Goal: Ask a question

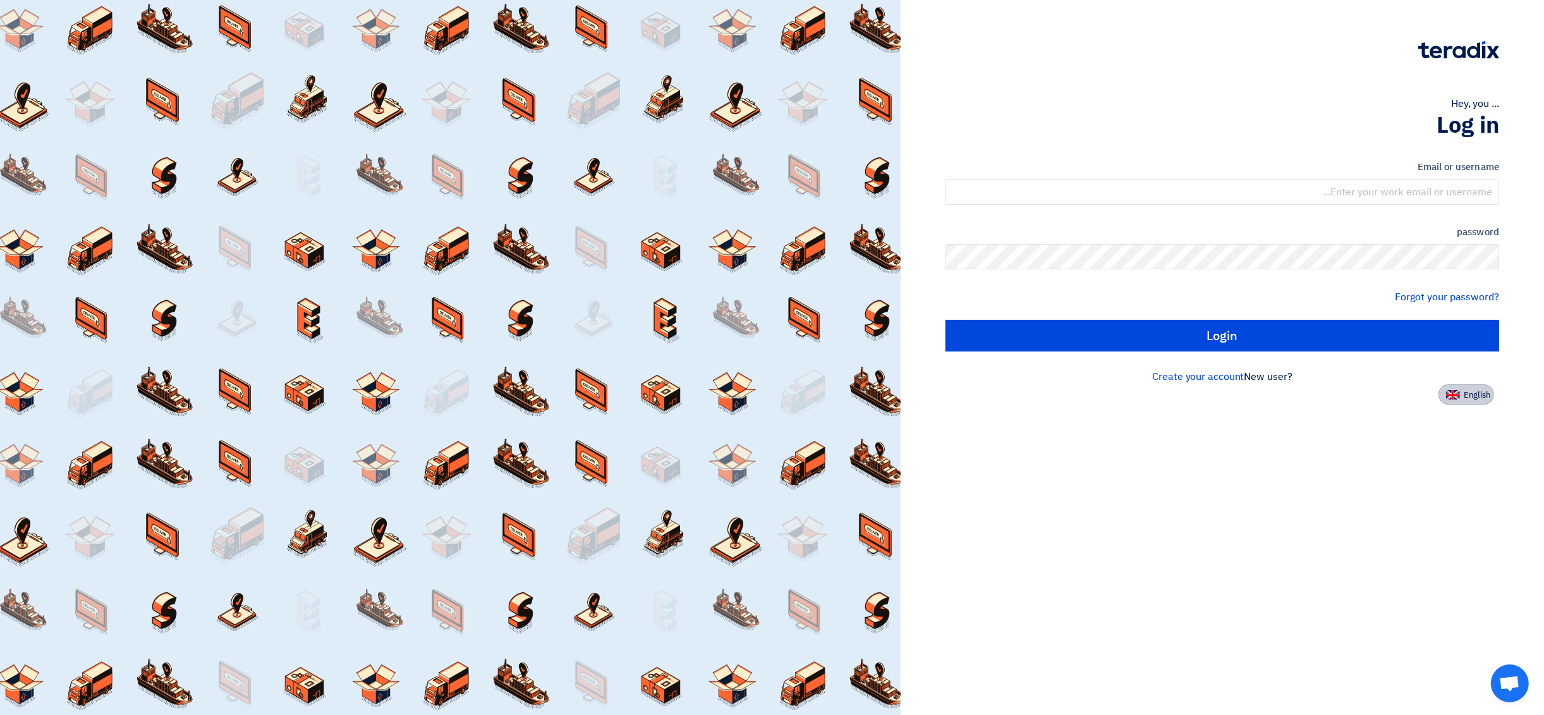
click at [1455, 390] on img at bounding box center [1453, 394] width 14 height 9
type input "Sign in"
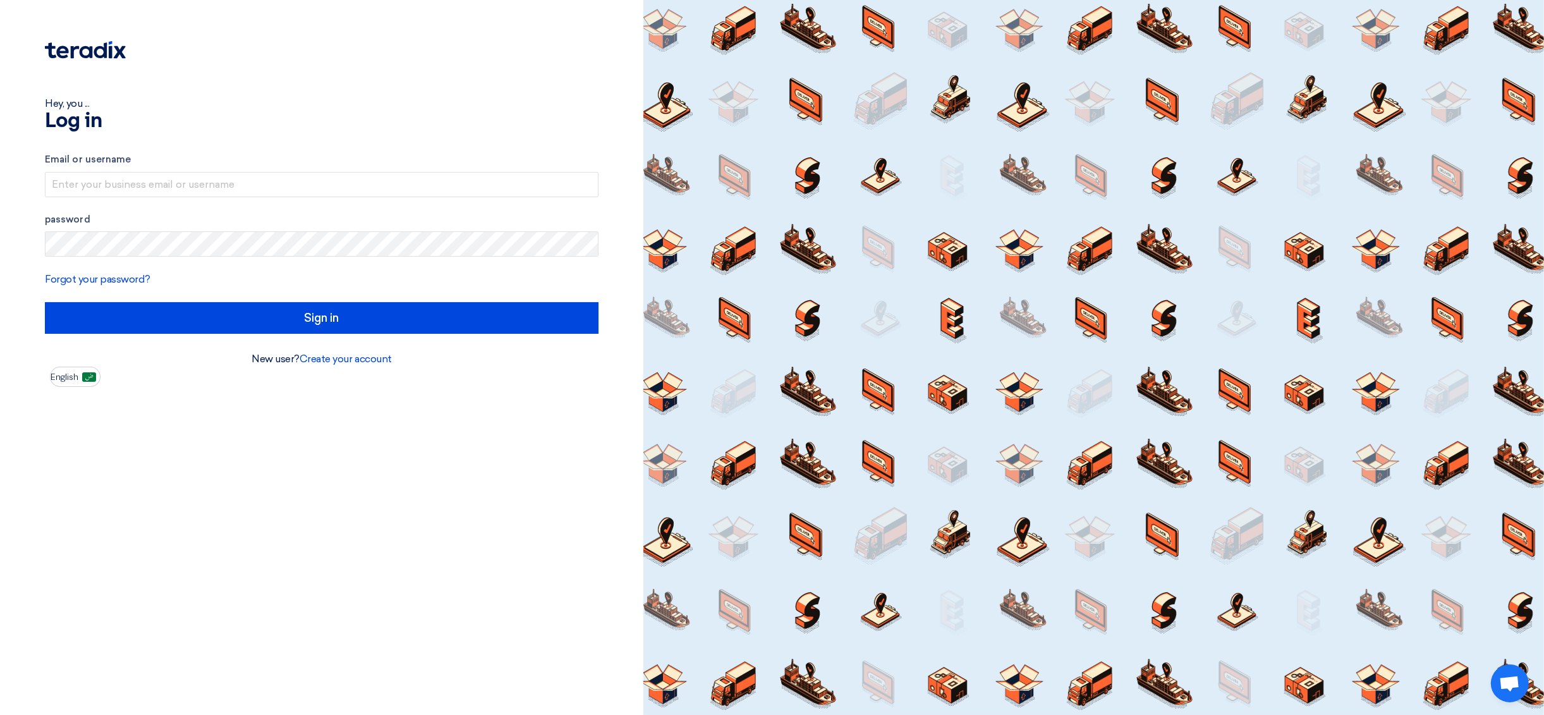
click at [258, 197] on form "Email or username password Forgot your password? Sign in" at bounding box center [322, 242] width 554 height 181
drag, startPoint x: 264, startPoint y: 181, endPoint x: 271, endPoint y: 187, distance: 9.0
click at [264, 181] on input "text" at bounding box center [322, 184] width 554 height 25
type input "info@fayhaalkhaleej.com"
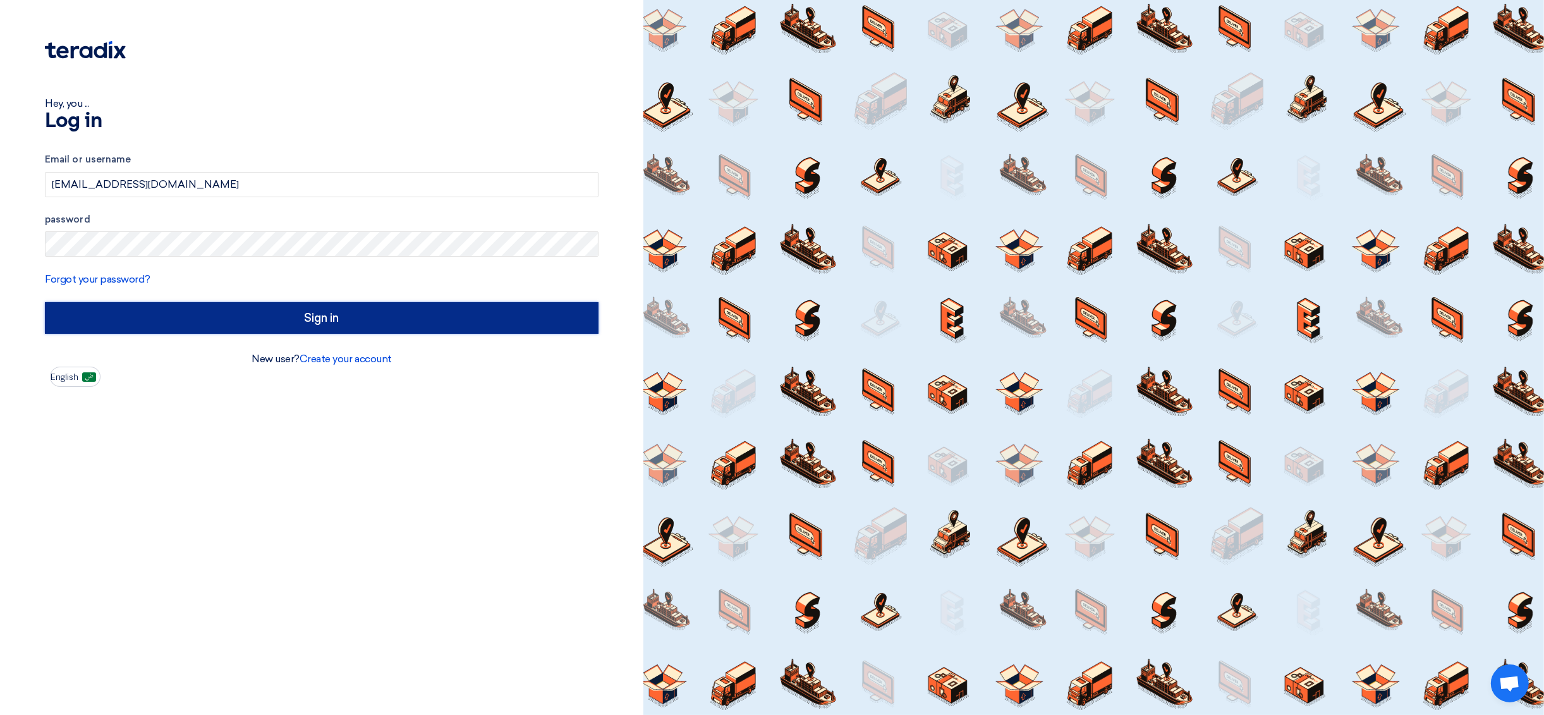
click at [241, 317] on input "Sign in" at bounding box center [322, 318] width 554 height 32
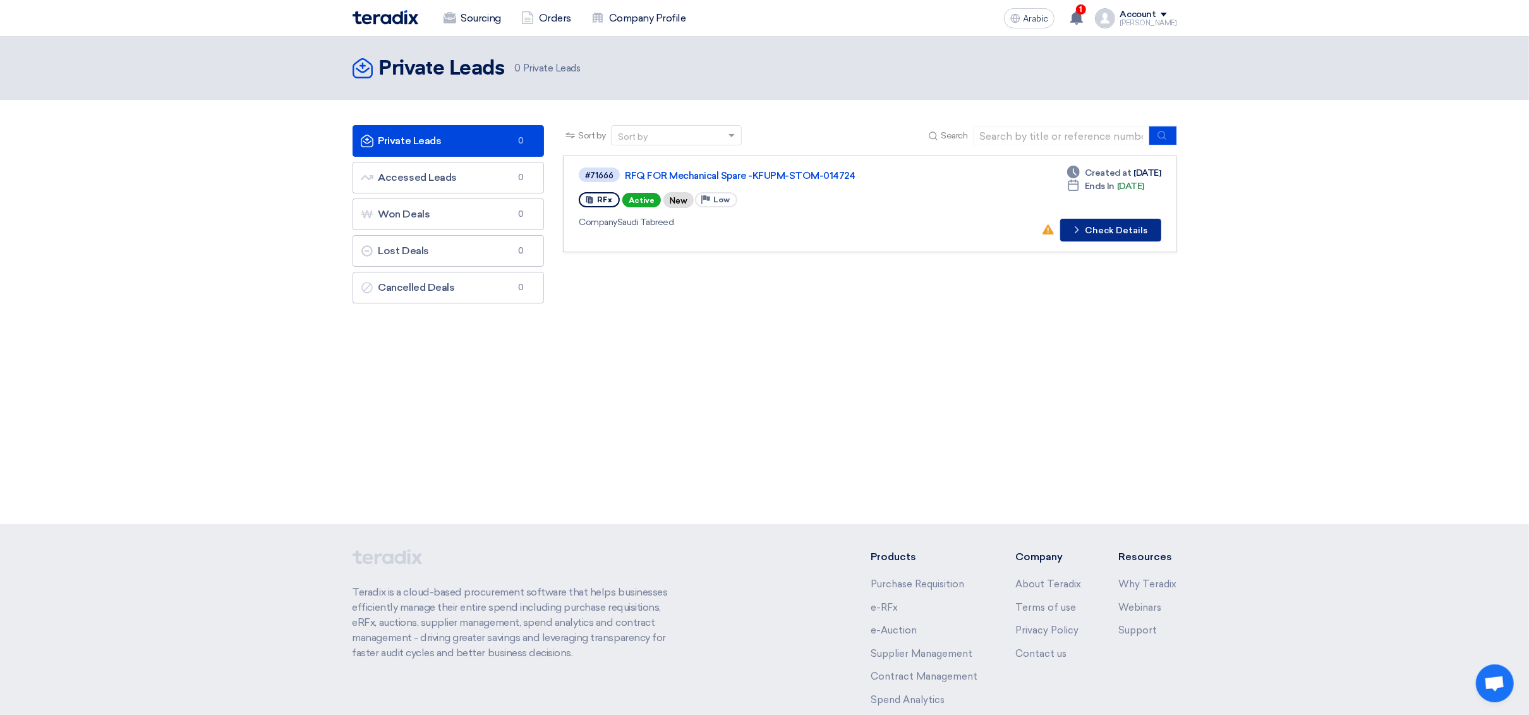
click at [1083, 226] on icon "Check details" at bounding box center [1077, 230] width 12 height 12
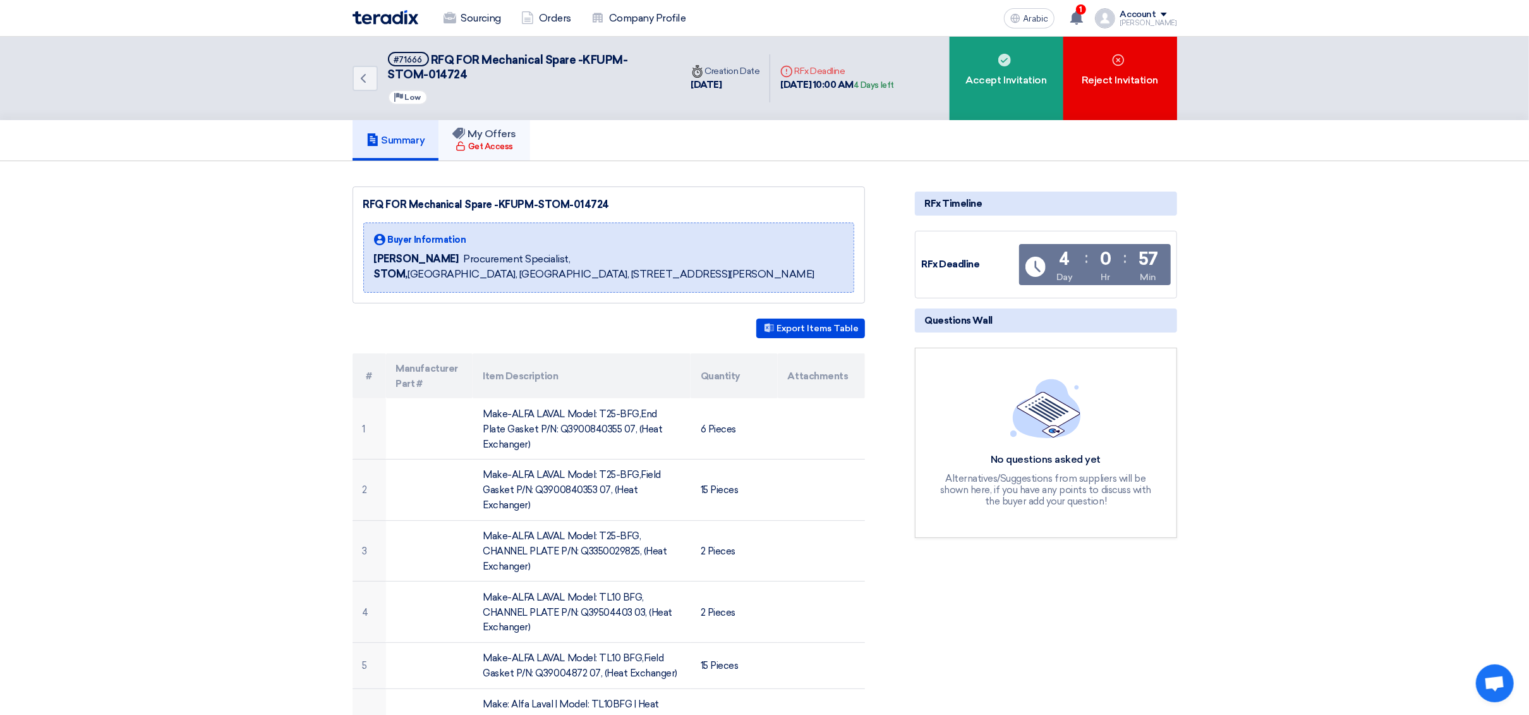
click at [505, 147] on font "Get Access" at bounding box center [490, 146] width 45 height 9
click at [981, 80] on font "Accept Invitation" at bounding box center [1006, 80] width 81 height 12
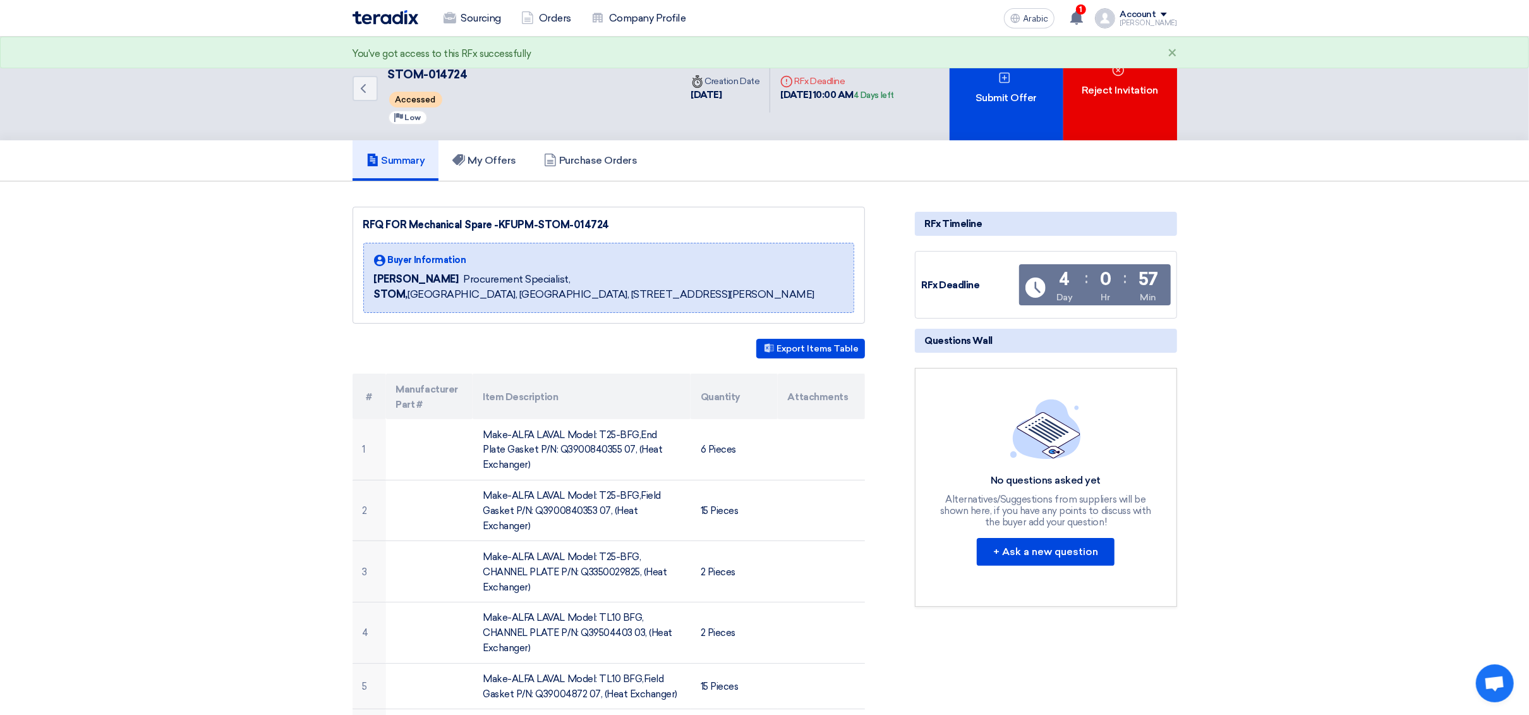
click at [381, 16] on img at bounding box center [386, 17] width 66 height 15
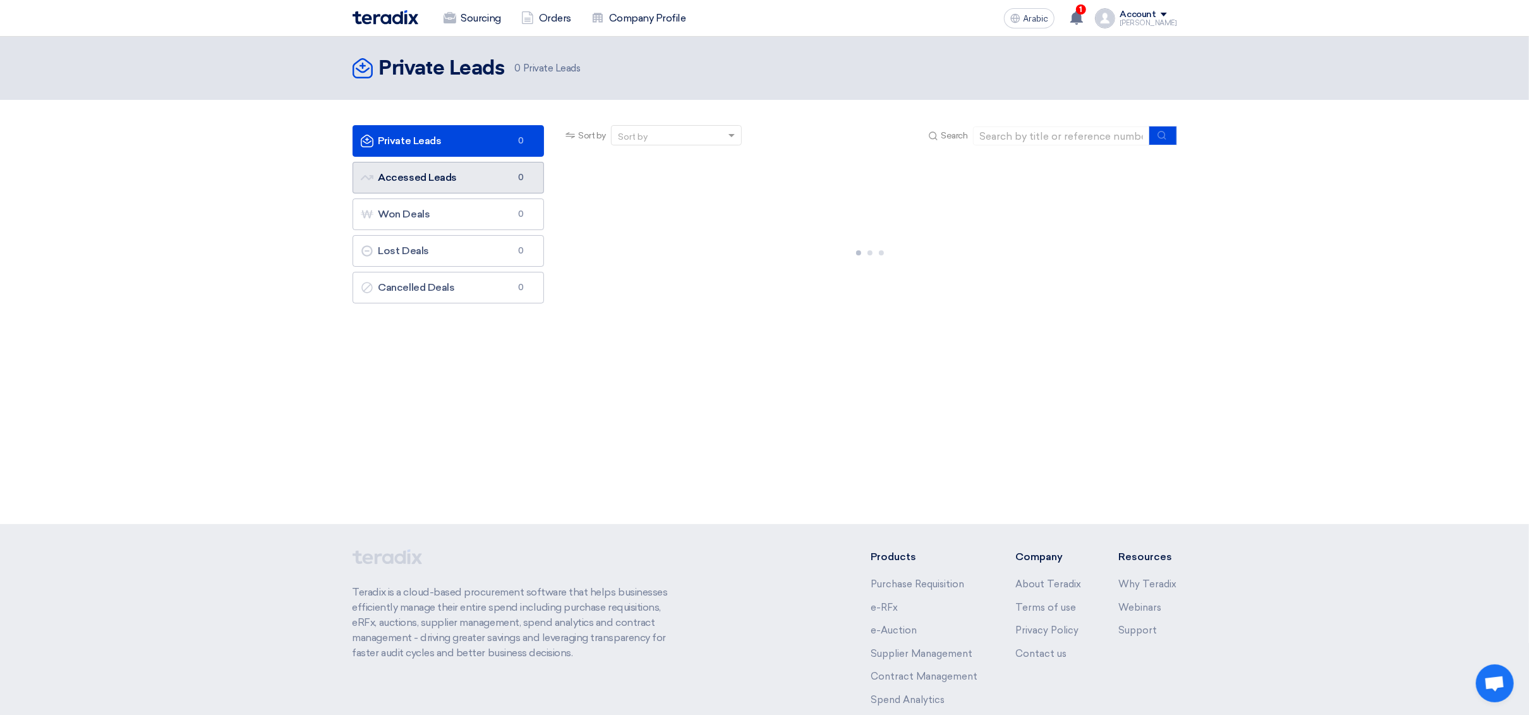
click at [449, 172] on font "Accessed Leads" at bounding box center [417, 177] width 78 height 12
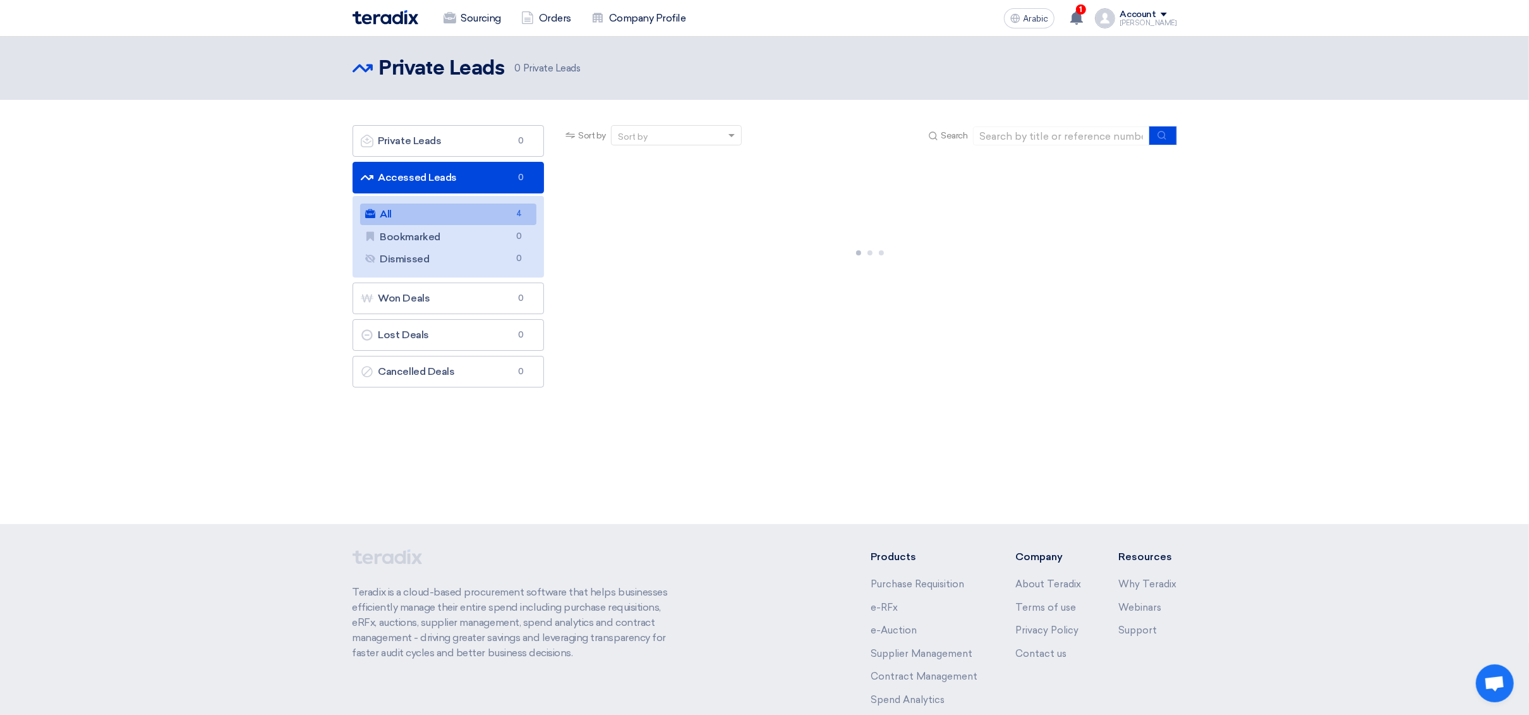
click at [455, 214] on link "All All 4" at bounding box center [448, 213] width 177 height 21
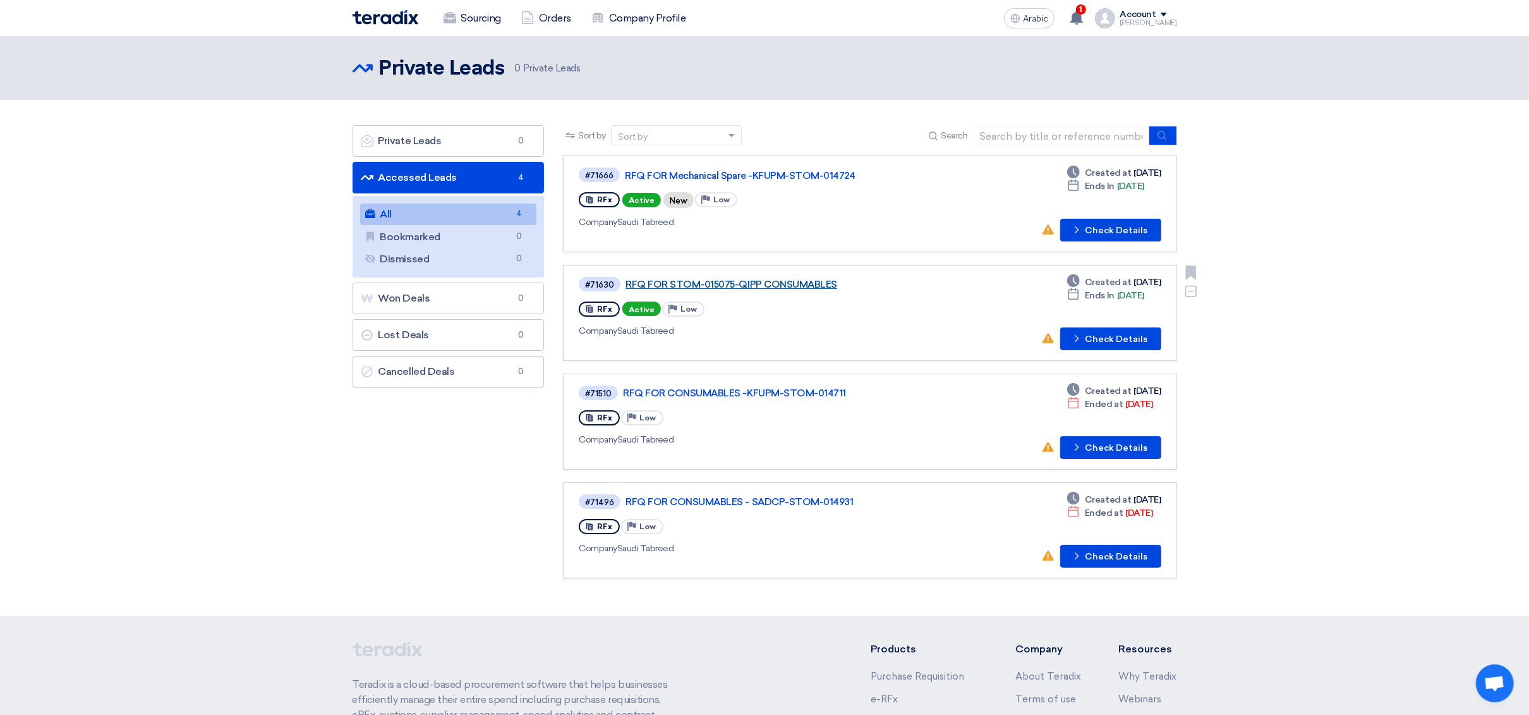
click at [790, 287] on font "RFQ FOR STOM-015075-QIPP CONSUMABLES" at bounding box center [732, 284] width 212 height 11
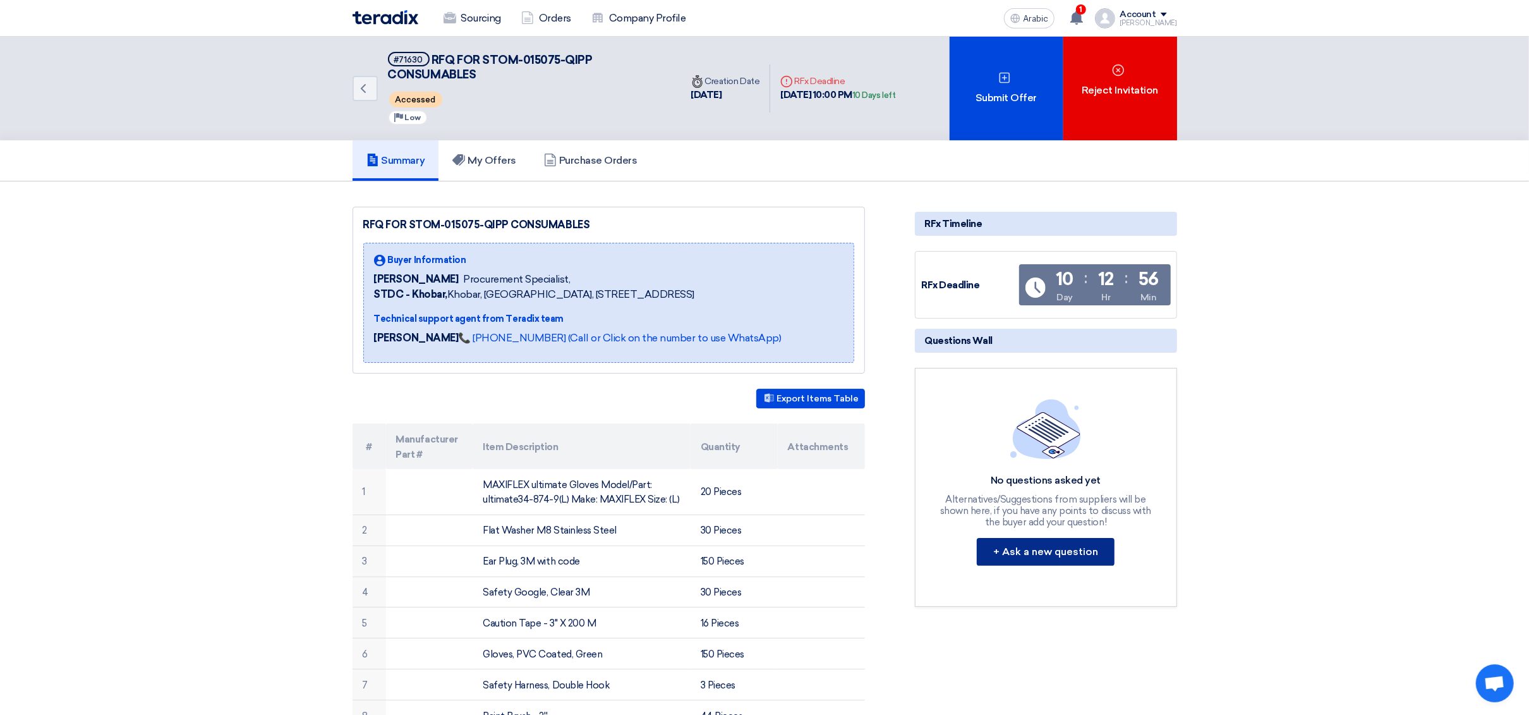
click at [1075, 545] on font "+ Ask a new question" at bounding box center [1045, 551] width 105 height 12
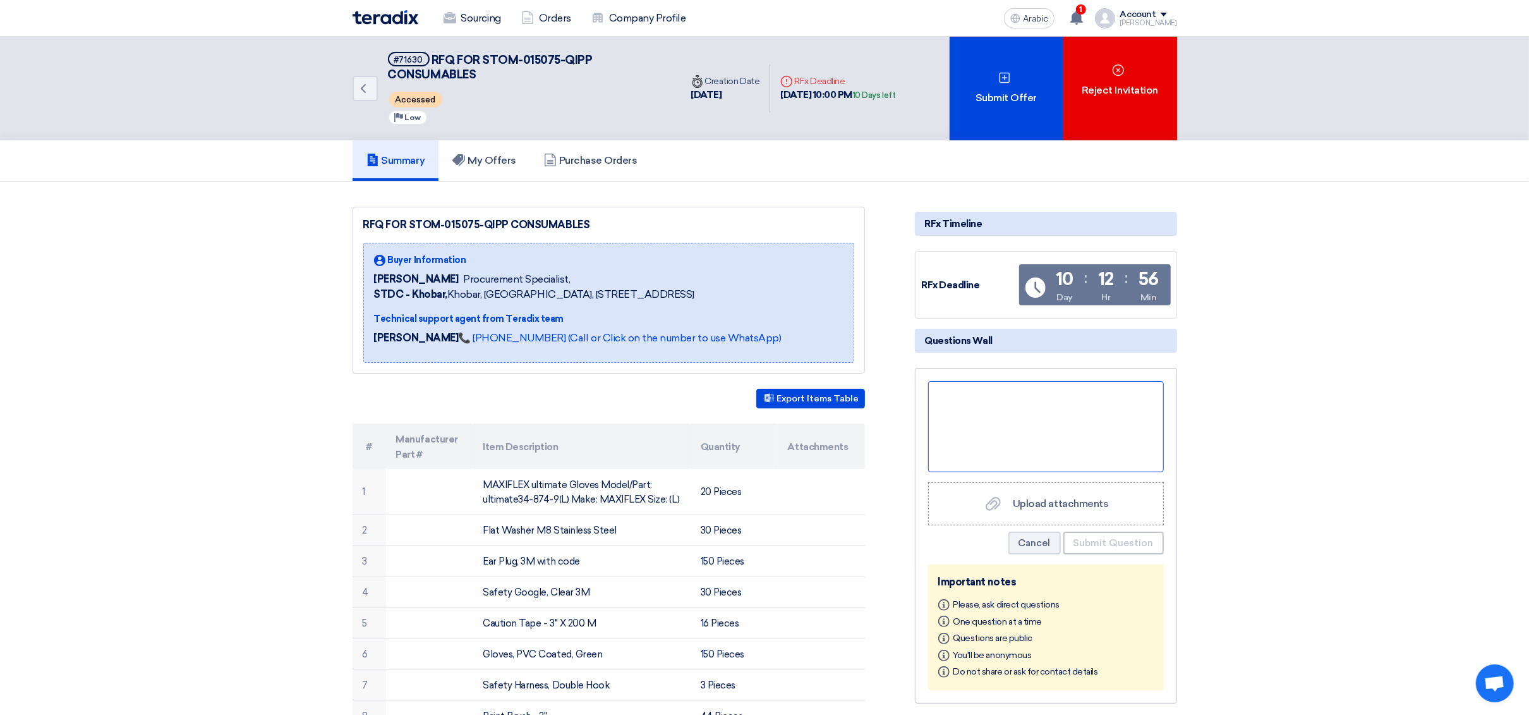
click at [974, 431] on div at bounding box center [1046, 426] width 236 height 91
paste div
click at [972, 408] on div at bounding box center [1046, 411] width 224 height 16
click at [1071, 408] on div "Share the size please" at bounding box center [1046, 411] width 224 height 16
click at [1003, 395] on div "Regarding the item#10 -Neoprene Rubber" at bounding box center [1046, 395] width 224 height 16
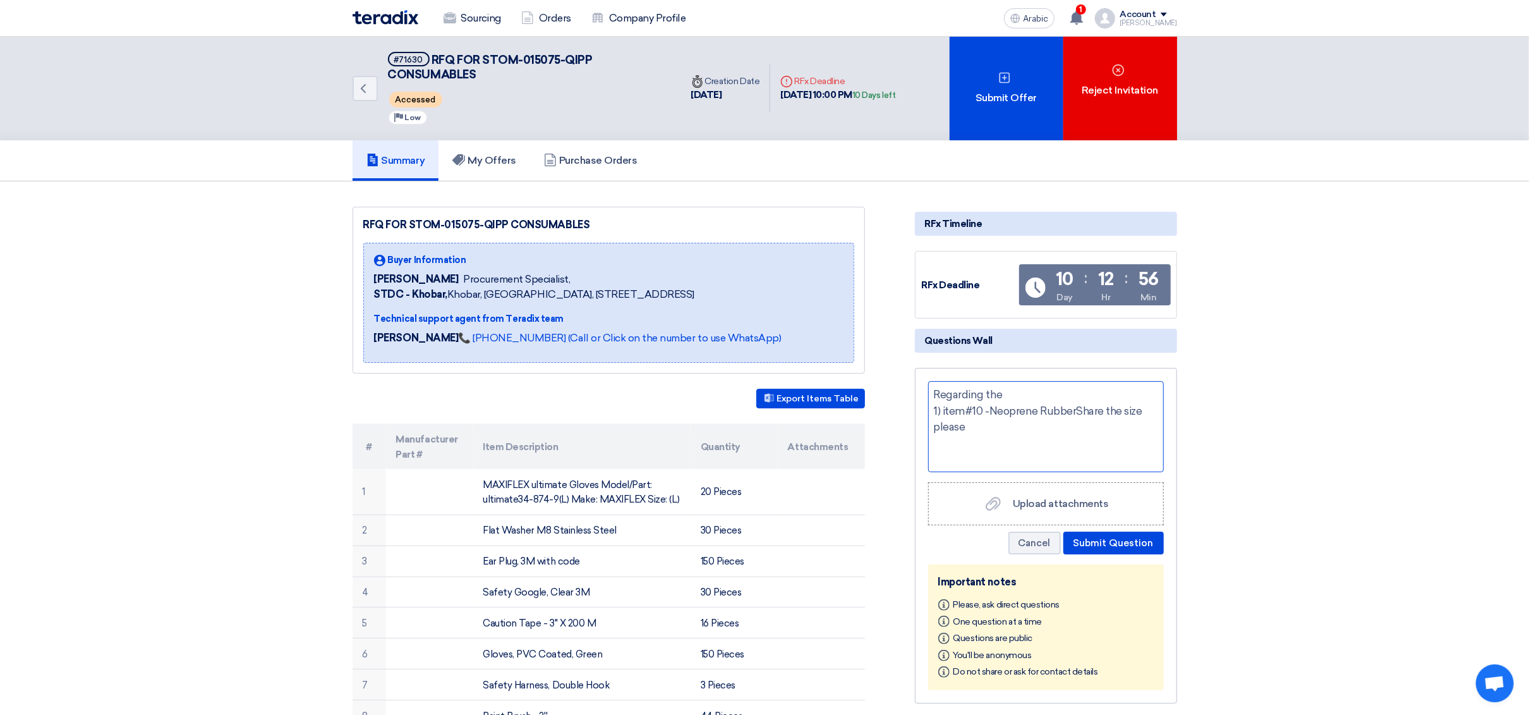
click at [986, 427] on div "Regarding the 1) item#10 -Neoprene Rubber Share the size please" at bounding box center [1046, 411] width 224 height 49
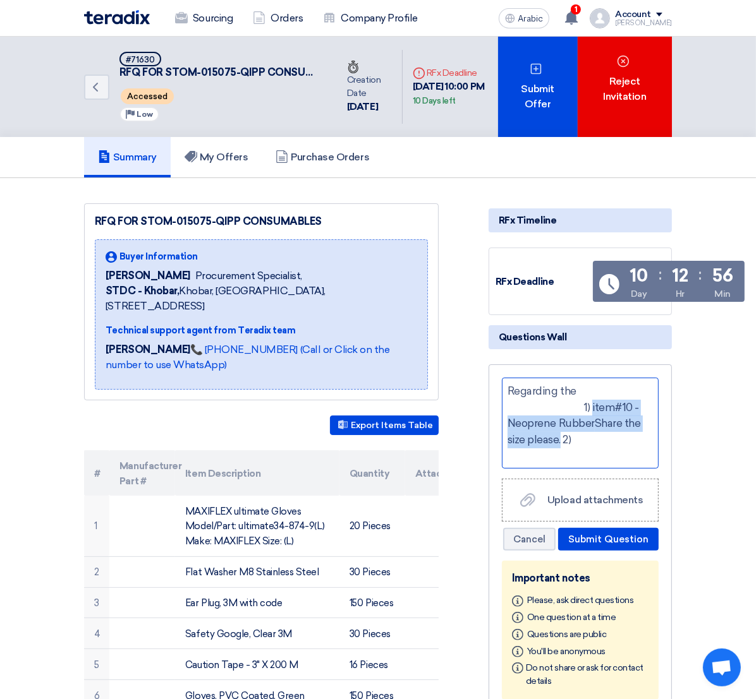
drag, startPoint x: 665, startPoint y: 425, endPoint x: 575, endPoint y: 406, distance: 92.3
click at [575, 406] on div "Regarding the 1) item#10 -Neoprene Rubber Share the size please. 2)" at bounding box center [579, 416] width 145 height 64
copy div "item#10 -Neoprene Rubber Share the size please."
drag, startPoint x: 545, startPoint y: 401, endPoint x: 522, endPoint y: 401, distance: 23.4
click at [522, 401] on div "Regarding the 1) 2)" at bounding box center [580, 423] width 157 height 91
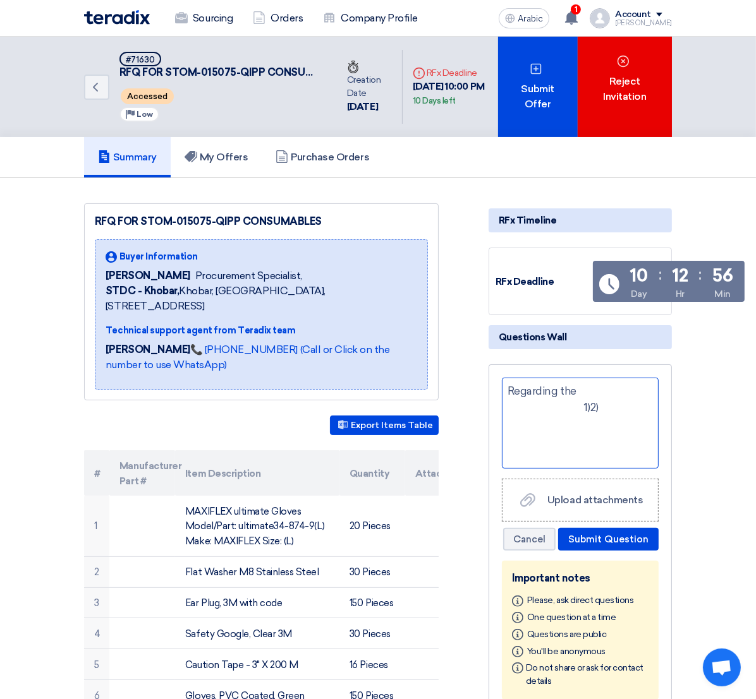
scroll to position [39, 0]
click at [567, 413] on div "Regarding the Item #10: Neoprene Rubber – Please share the size. Item #33: Plea…" at bounding box center [580, 423] width 157 height 91
click at [638, 395] on p "Item #10: Neoprene Rubber – Please share the size." at bounding box center [579, 392] width 145 height 30
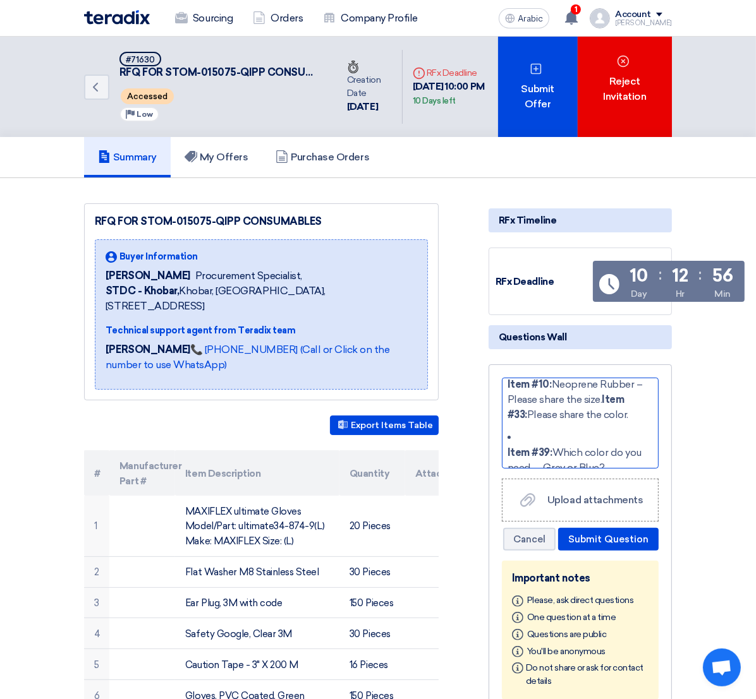
click at [586, 421] on p "Item #10: Neoprene Rubber – Please share the size. Item #33: Please share the c…" at bounding box center [579, 399] width 145 height 45
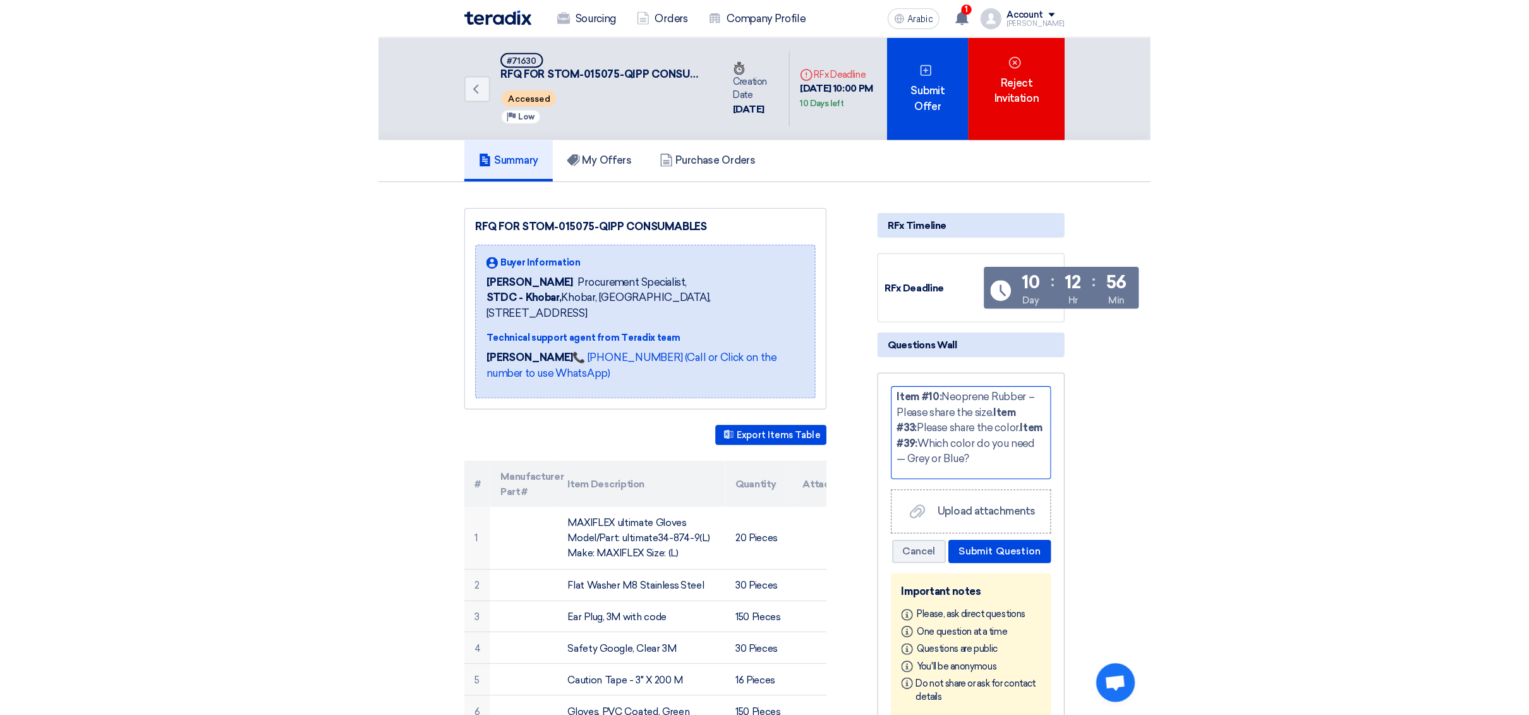
scroll to position [21, 0]
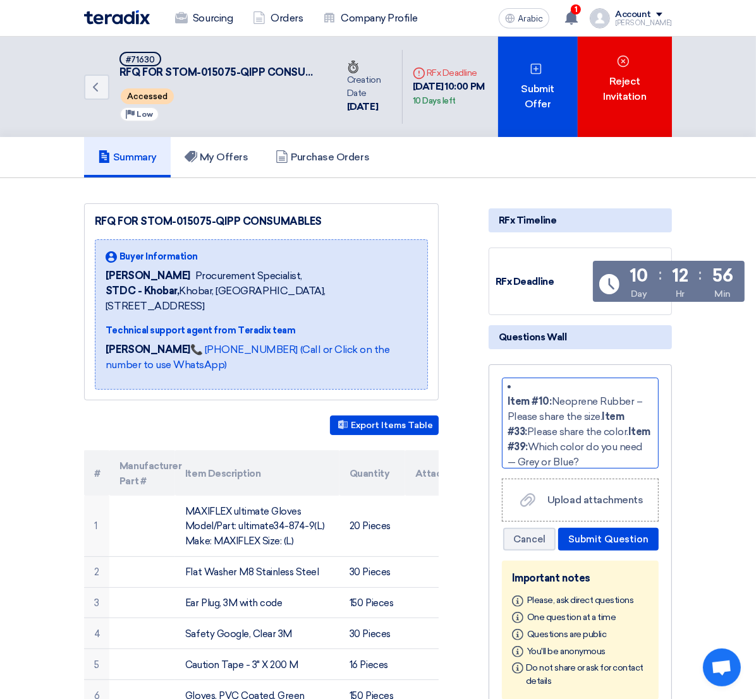
click at [587, 418] on p "Item #10: Neoprene Rubber – Please share the size. Item #33: Please share the c…" at bounding box center [579, 432] width 145 height 76
click at [648, 542] on font "Submit Question" at bounding box center [608, 539] width 80 height 11
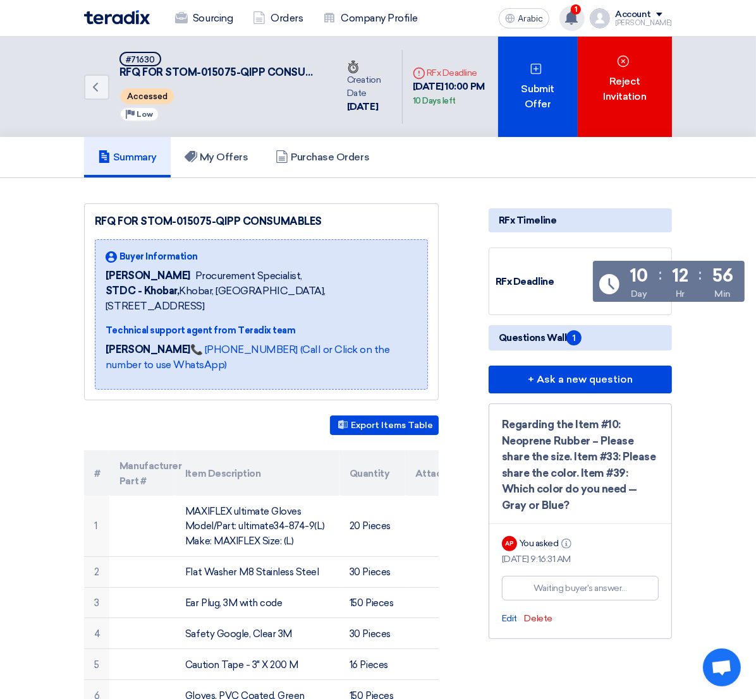
click at [578, 16] on use at bounding box center [571, 18] width 13 height 14
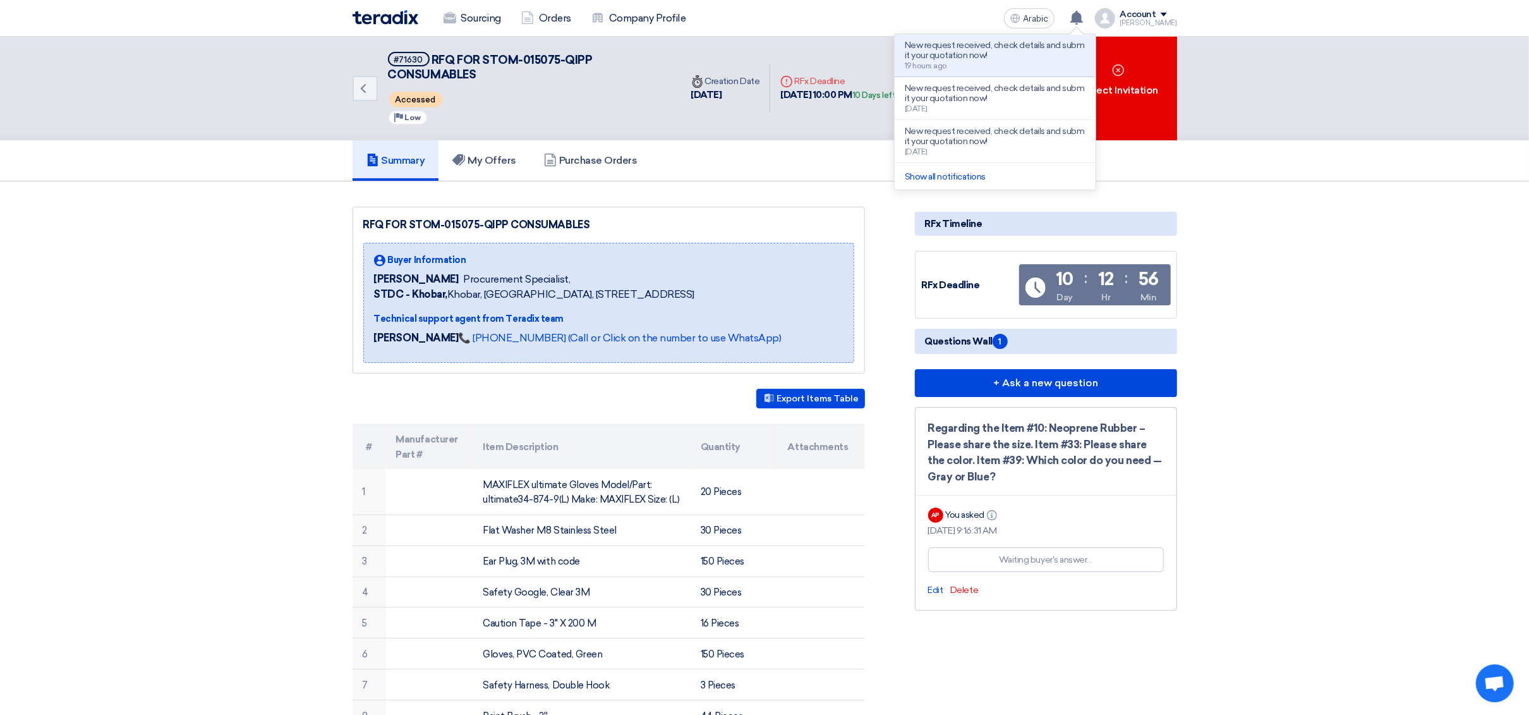
click at [350, 78] on div "Back #71630 RFQ FOR STOM-015075-QIPP CONSUMABLES Accessed Priority Low Time Cre…" at bounding box center [765, 89] width 844 height 104
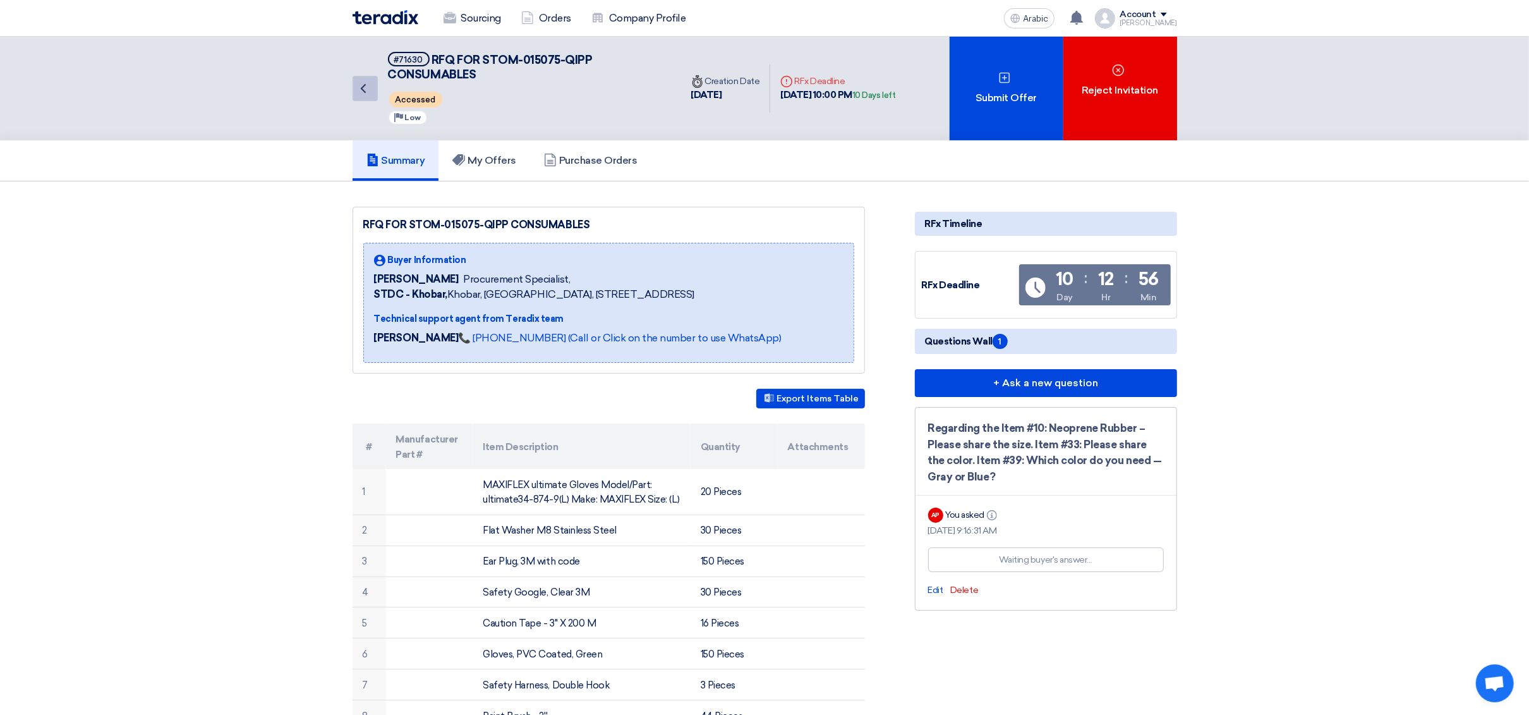
click at [360, 81] on icon "Back" at bounding box center [363, 88] width 15 height 15
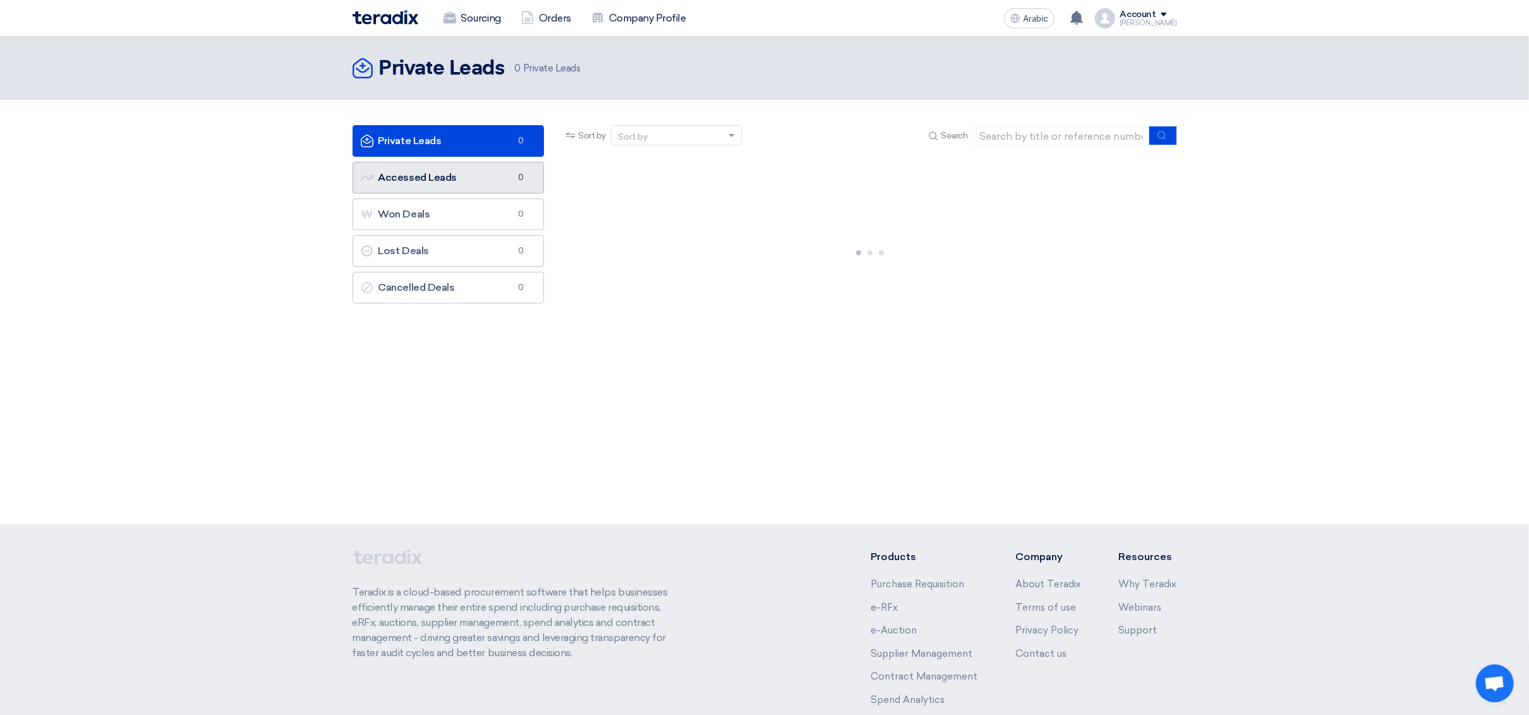
click at [437, 182] on font "Accessed Leads" at bounding box center [417, 177] width 78 height 12
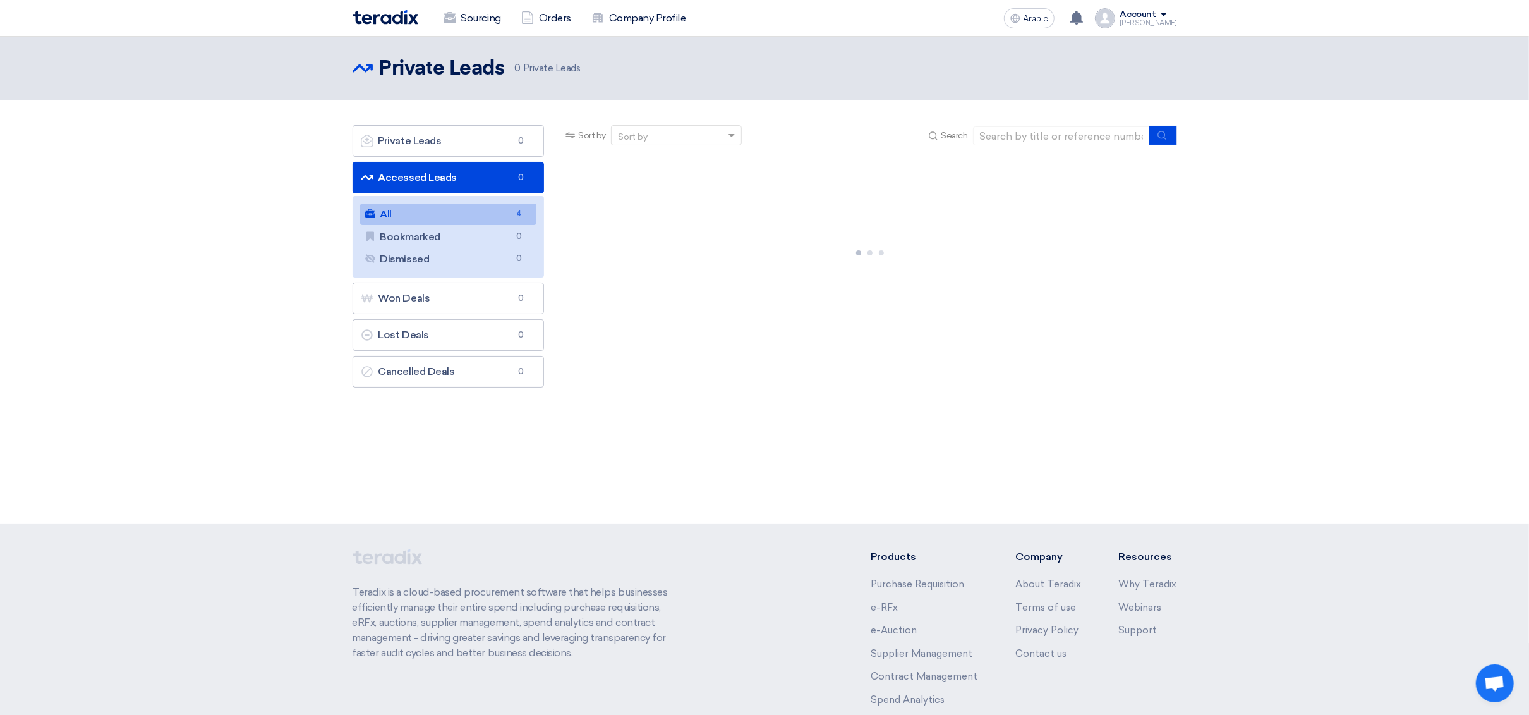
click at [454, 210] on link "All All 4" at bounding box center [448, 213] width 177 height 21
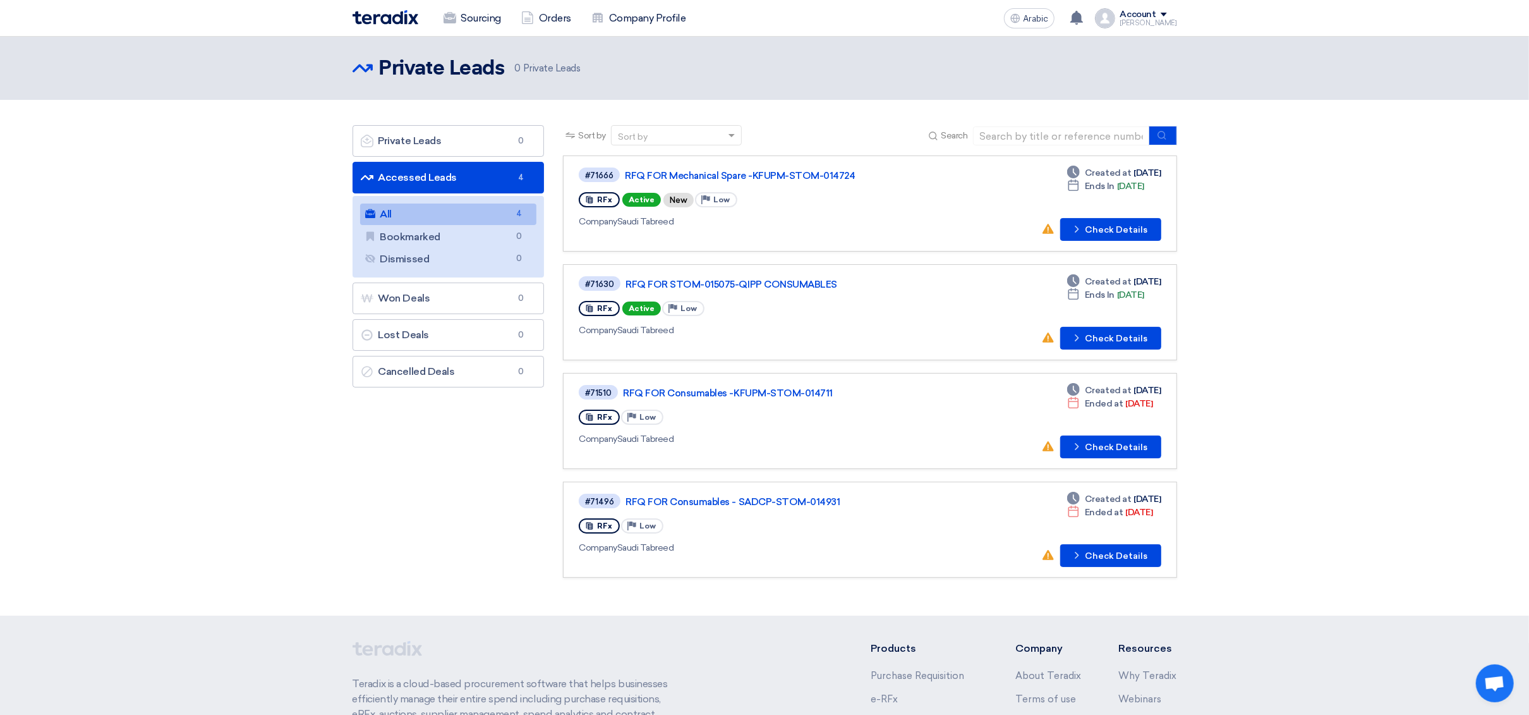
click at [459, 215] on link "All All 4" at bounding box center [448, 213] width 177 height 21
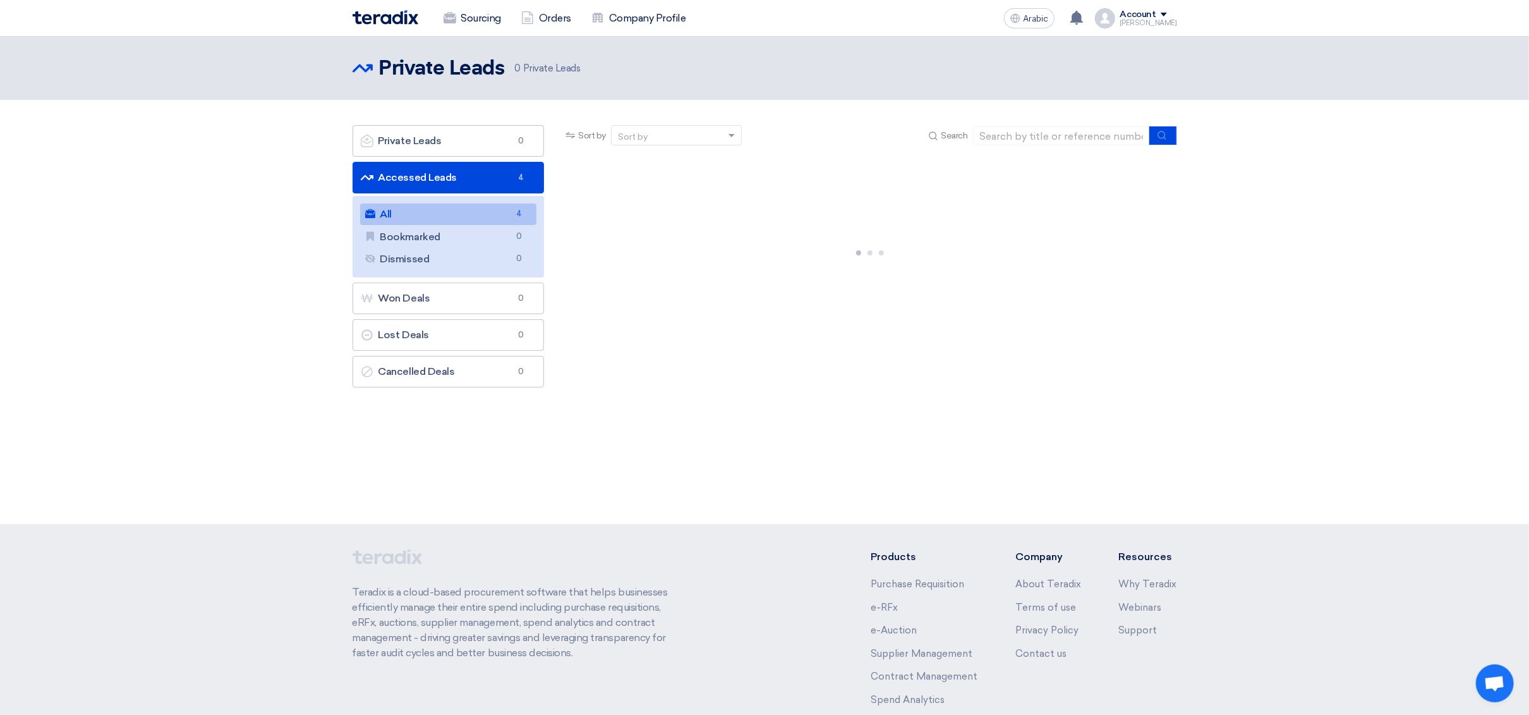
click at [469, 215] on link "All All 4" at bounding box center [448, 213] width 177 height 21
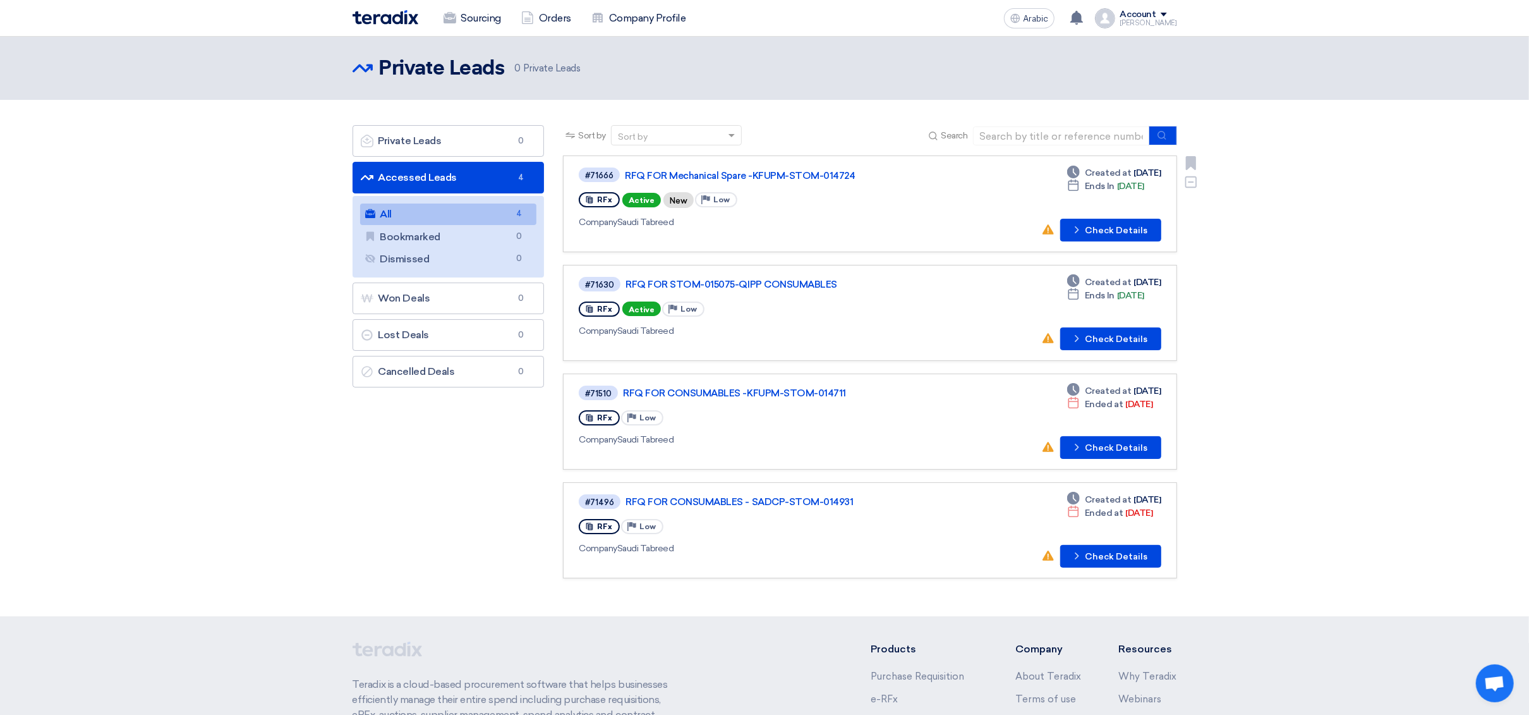
click at [842, 193] on div "RFx Active New Priority Low" at bounding box center [761, 200] width 365 height 21
click at [806, 172] on font "RFQ FOR Mechanical Spare -KFUPM-STOM-014724" at bounding box center [740, 175] width 230 height 11
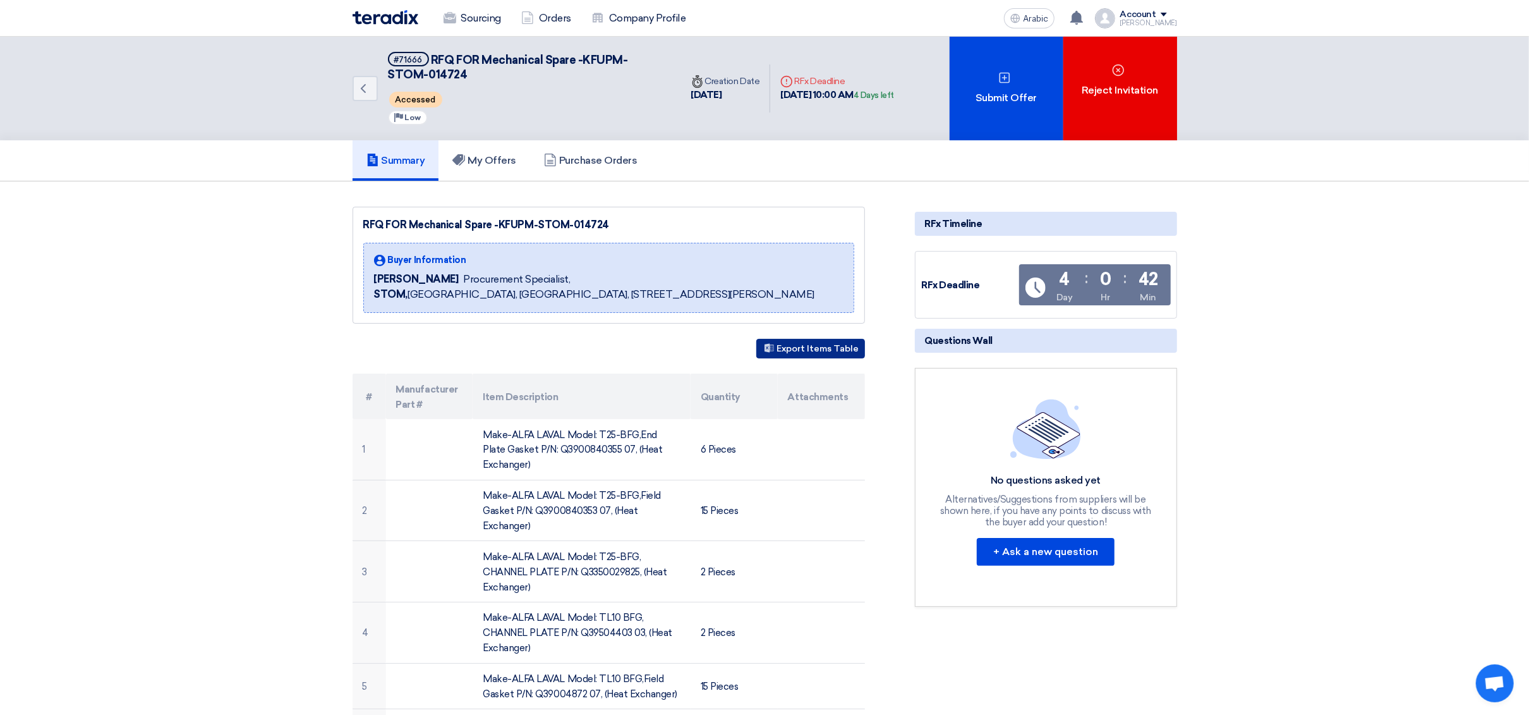
click at [808, 354] on button "Export Items Table" at bounding box center [810, 349] width 109 height 20
click at [1083, 16] on use at bounding box center [1076, 18] width 13 height 14
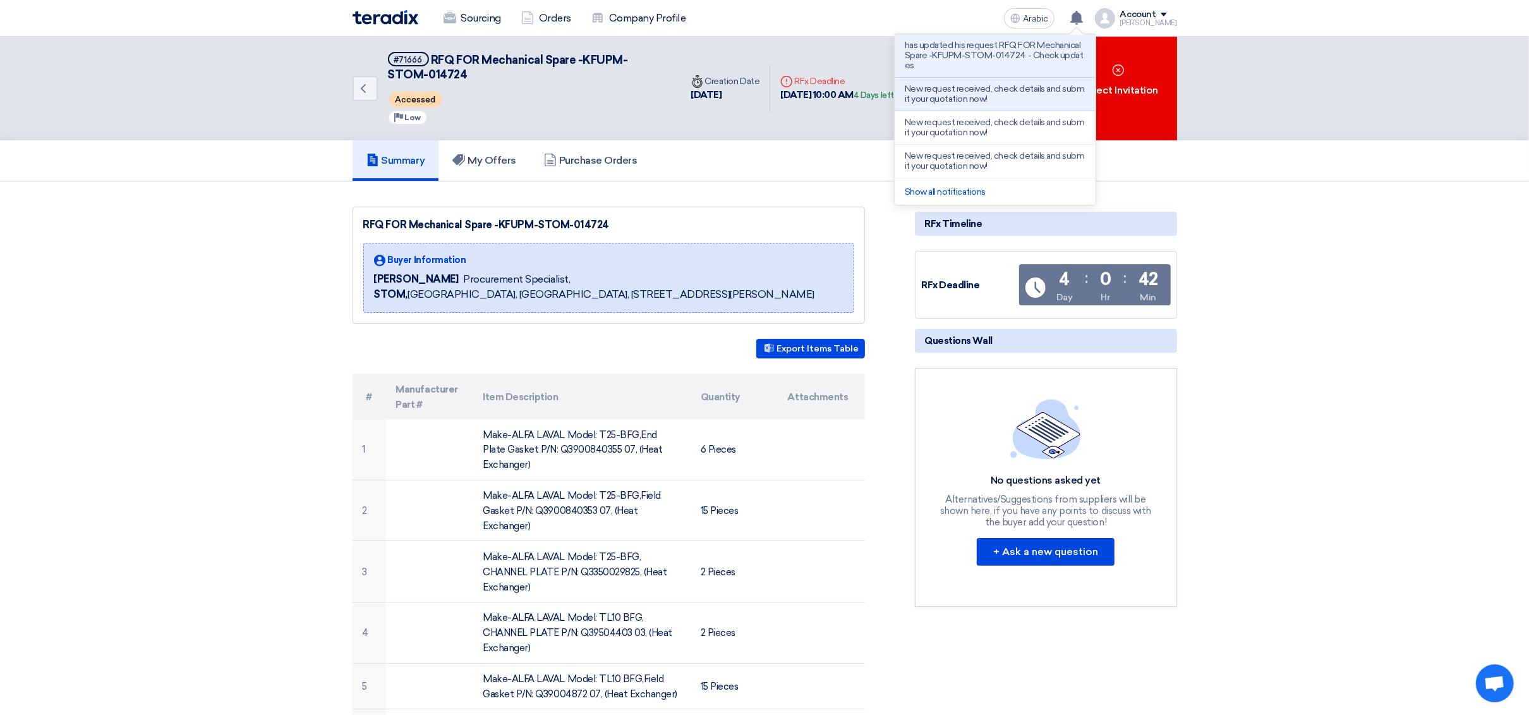
click at [1034, 49] on p "has updated his request RFQ FOR Mechanical Spare -KFUPM-STOM-014724 - Check upd…" at bounding box center [995, 55] width 181 height 30
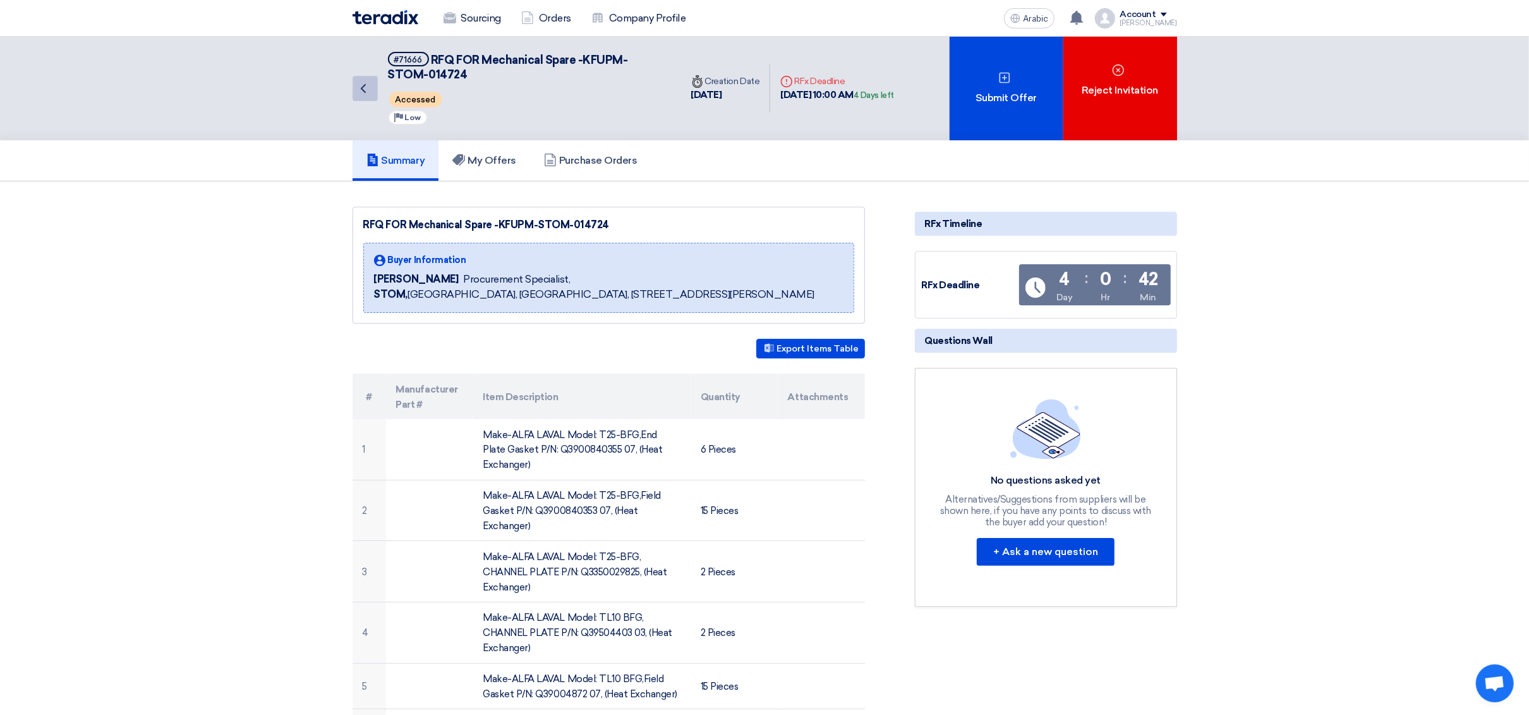
click at [368, 92] on icon "Back" at bounding box center [363, 88] width 15 height 15
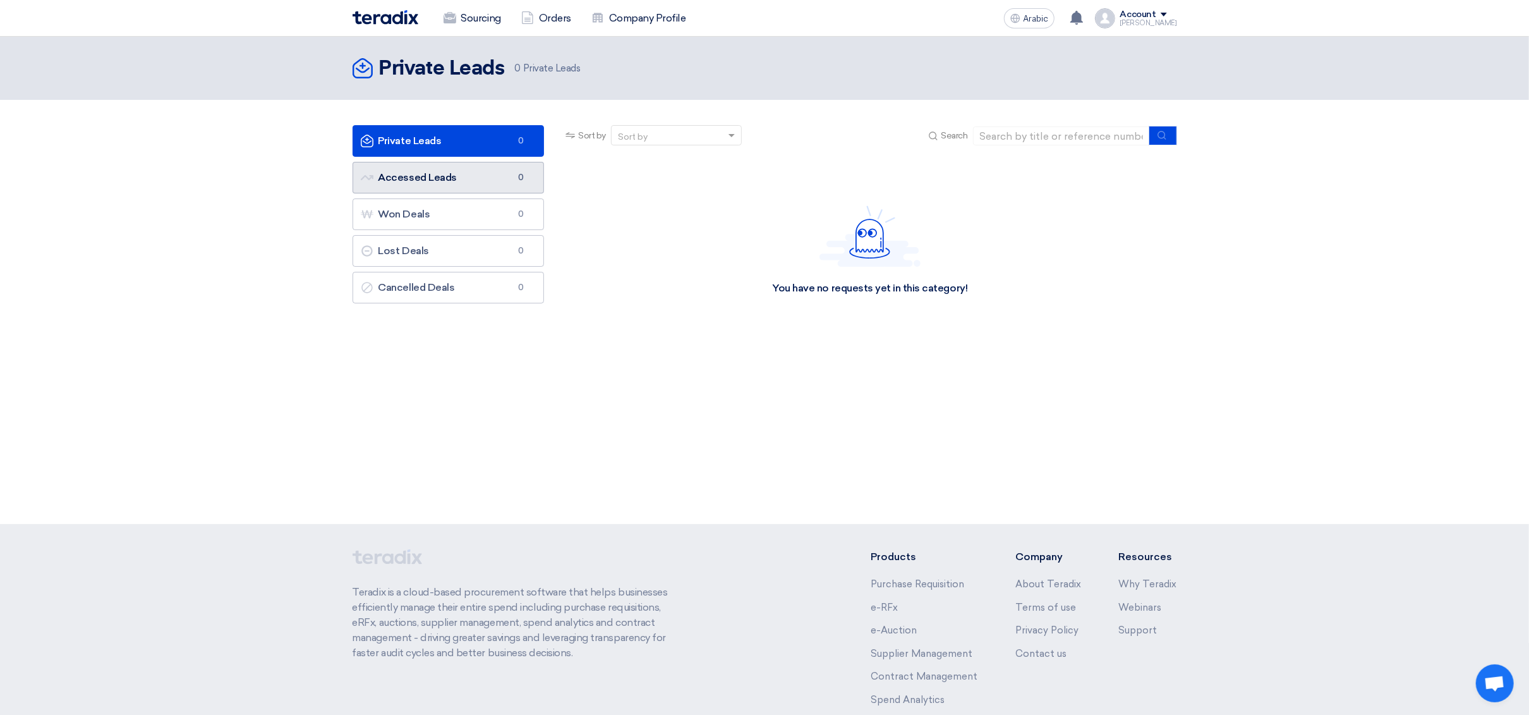
click at [478, 181] on link "Accessed Leads Accessed Leads 0" at bounding box center [449, 178] width 192 height 32
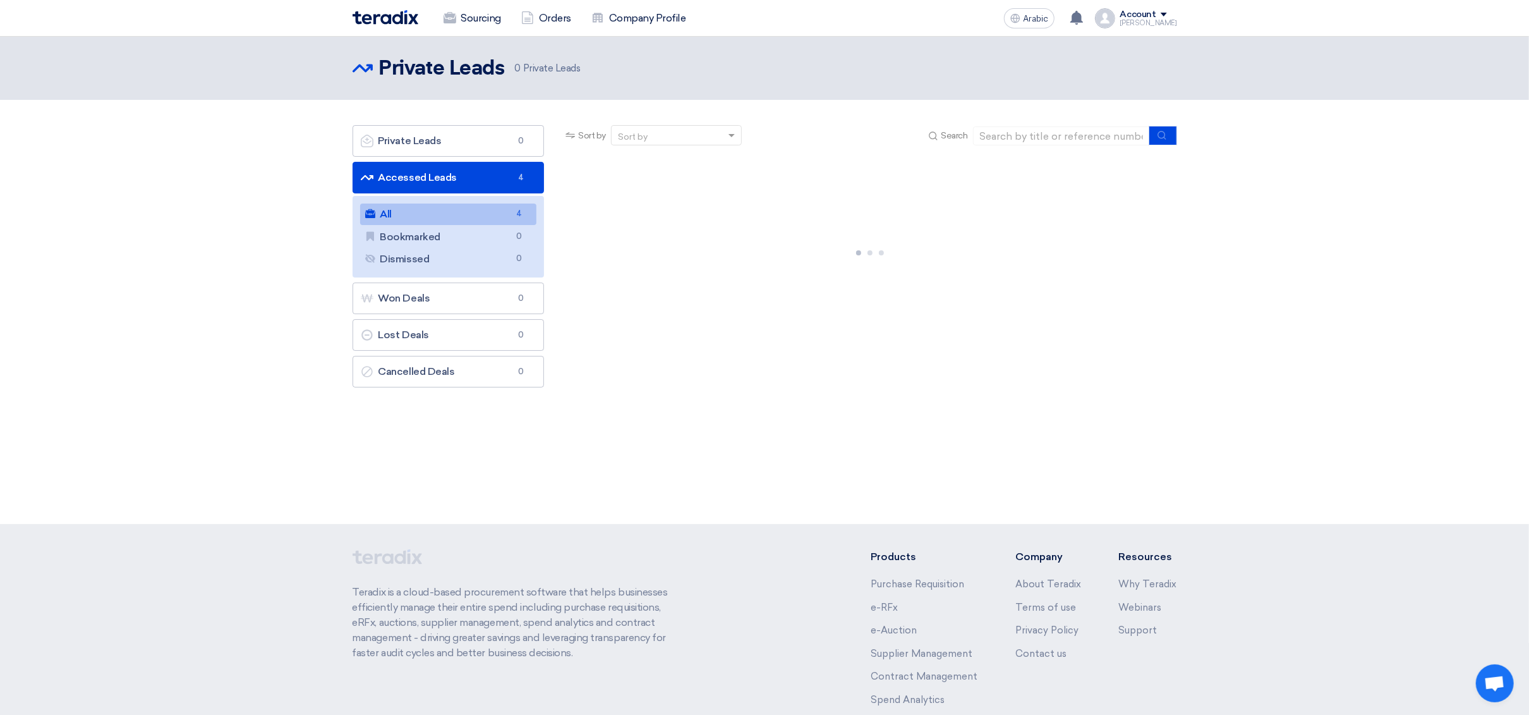
click at [471, 210] on link "All All 4" at bounding box center [448, 213] width 177 height 21
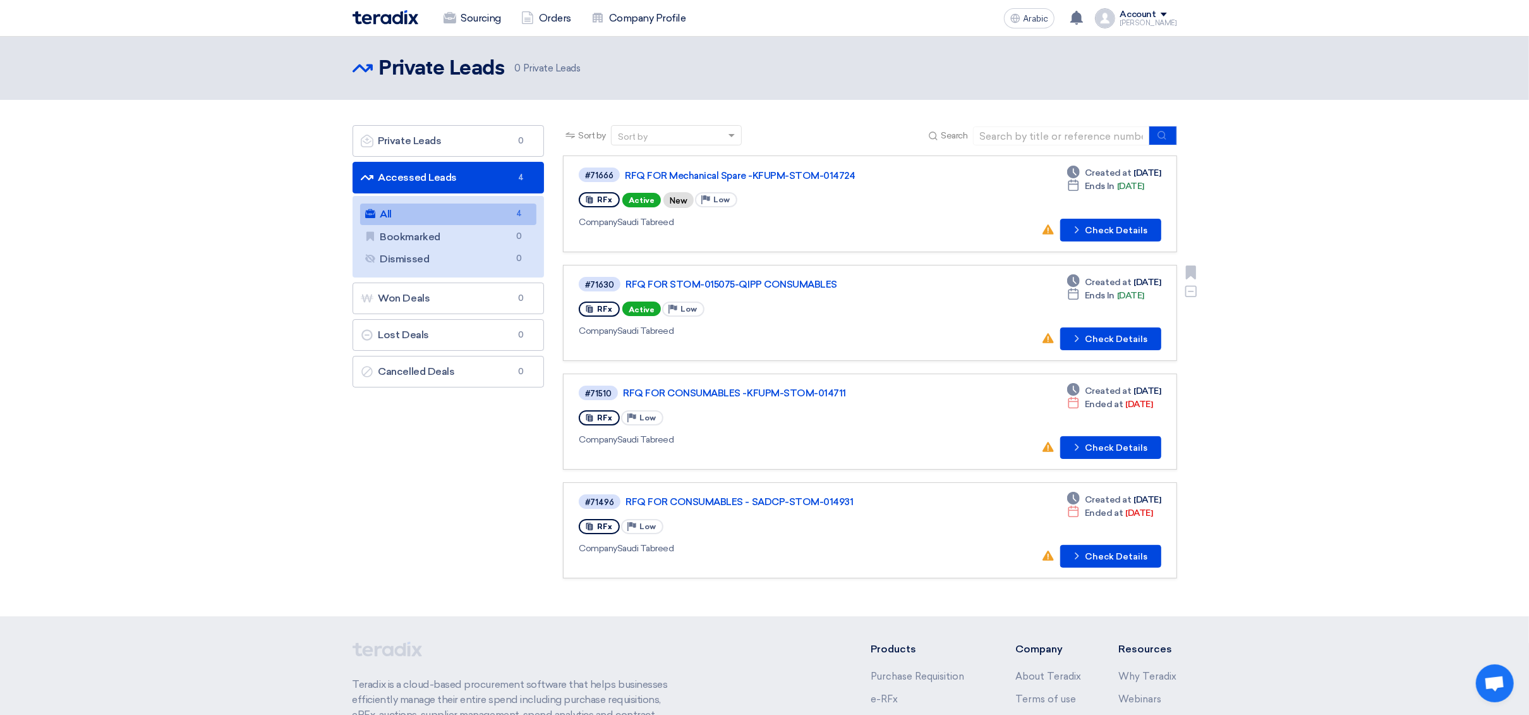
click at [824, 291] on div "#71630 RFQ FOR STOM-015075-QIPP CONSUMABLES RFx Active Priority Low Company Sau…" at bounding box center [761, 312] width 365 height 75
click at [788, 275] on div "#71630 RFQ FOR STOM-015075-QIPP CONSUMABLES" at bounding box center [761, 283] width 365 height 17
click at [787, 285] on font "RFQ FOR STOM-015075-QIPP CONSUMABLES" at bounding box center [732, 284] width 212 height 11
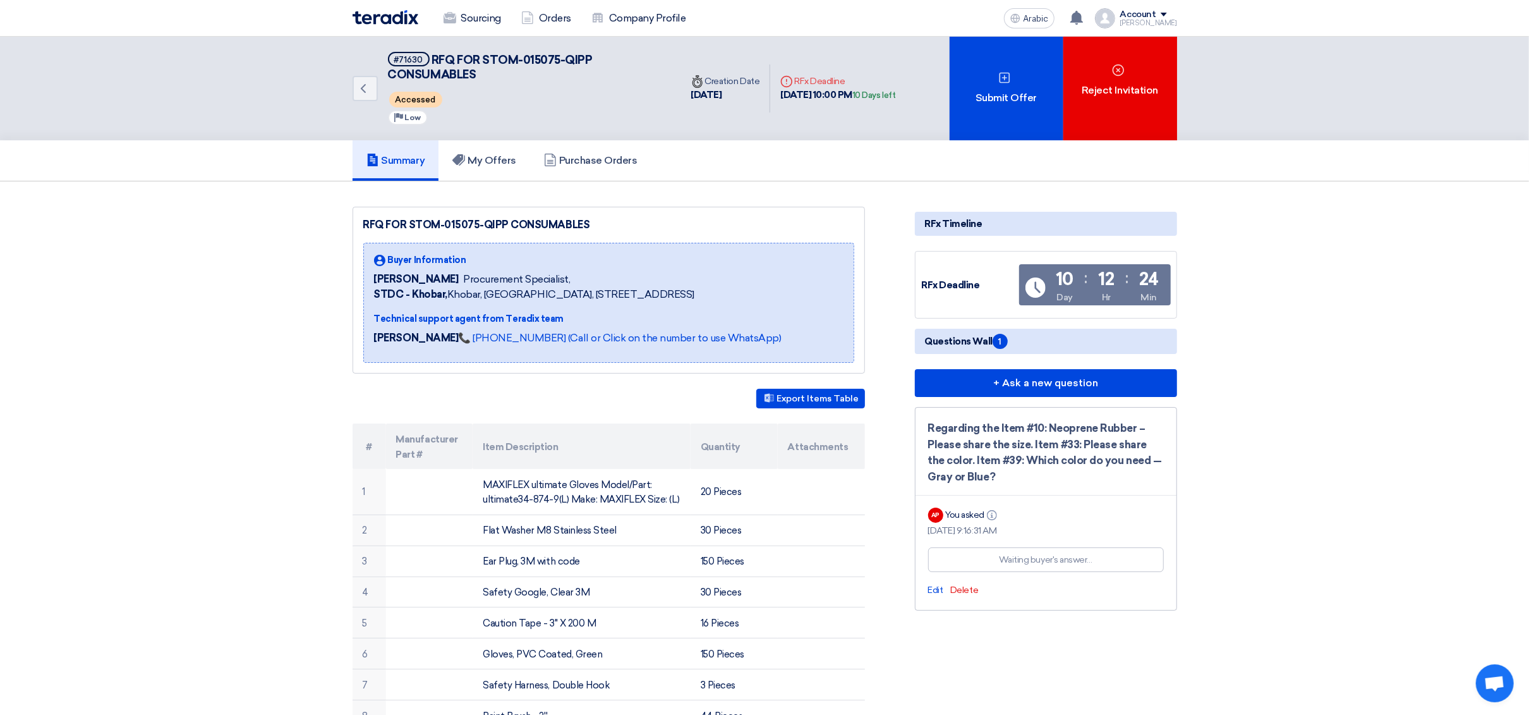
click at [1000, 336] on font "1" at bounding box center [1000, 341] width 3 height 11
click at [990, 339] on font "Questions Wall" at bounding box center [959, 341] width 68 height 11
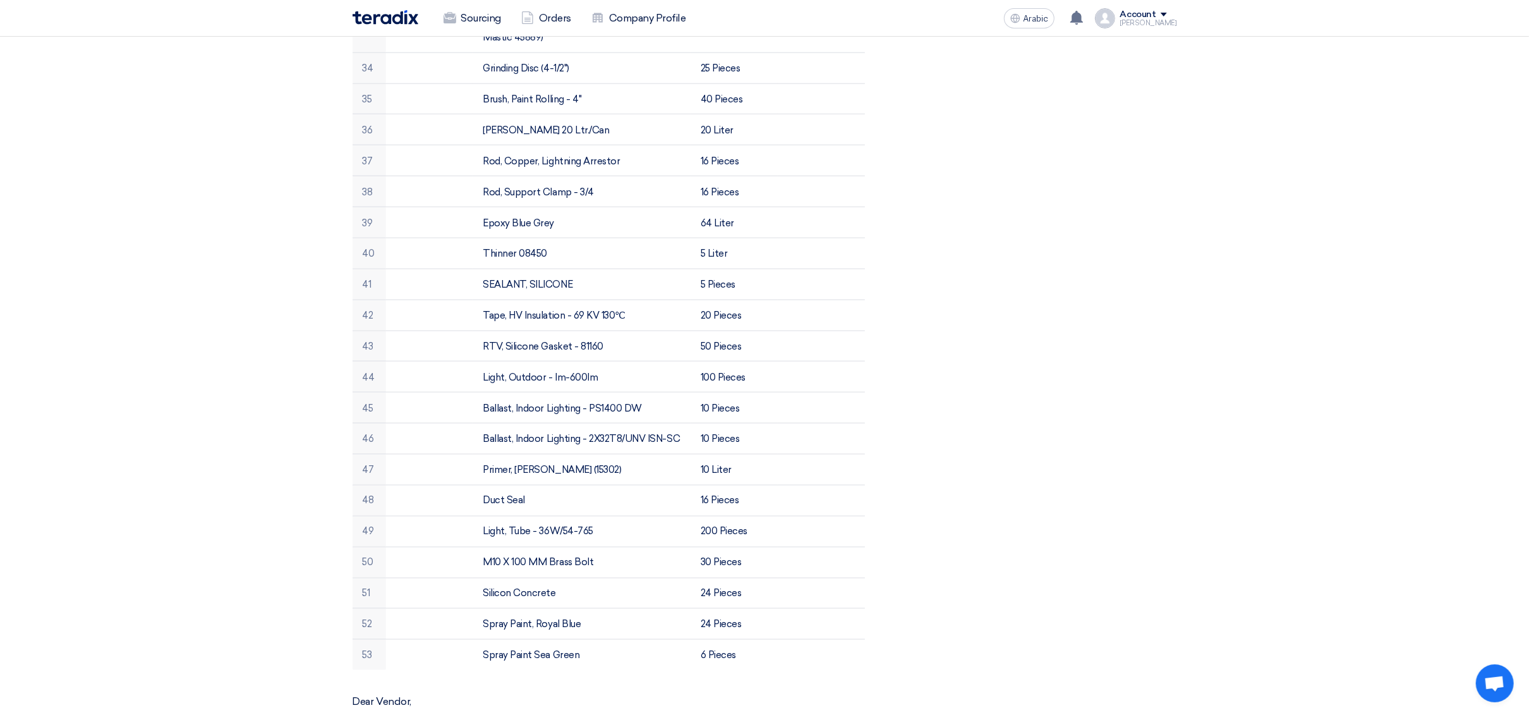
scroll to position [1220, 0]
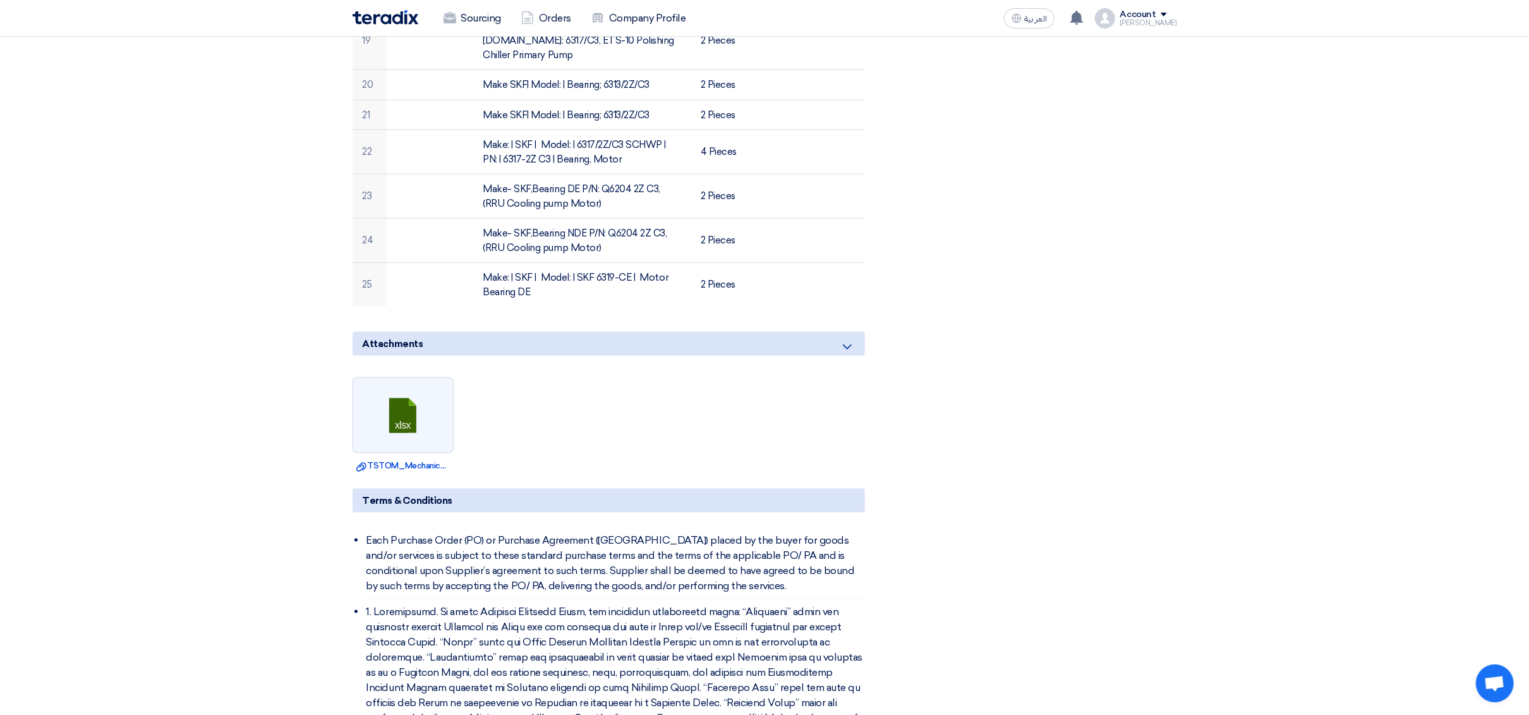
scroll to position [1611, 0]
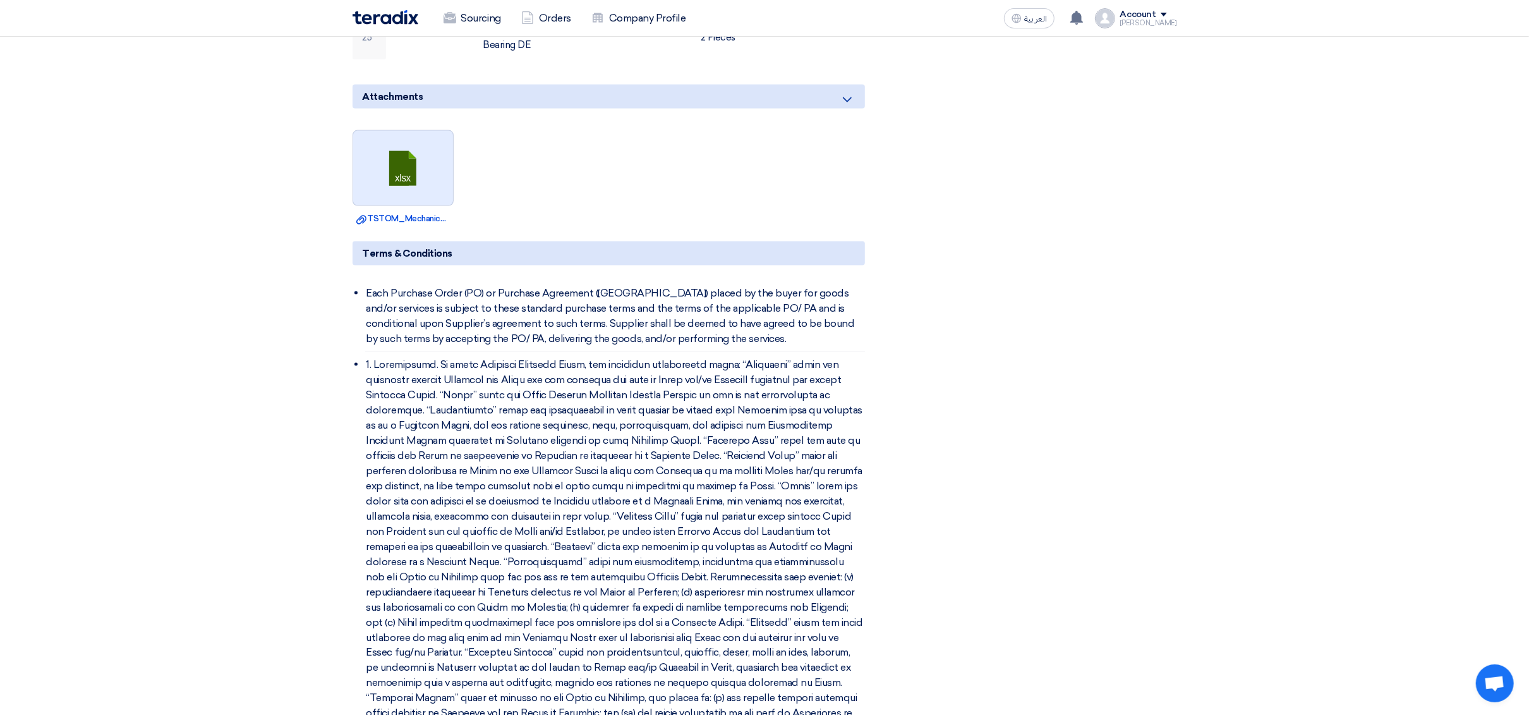
click at [415, 171] on link at bounding box center [403, 169] width 101 height 76
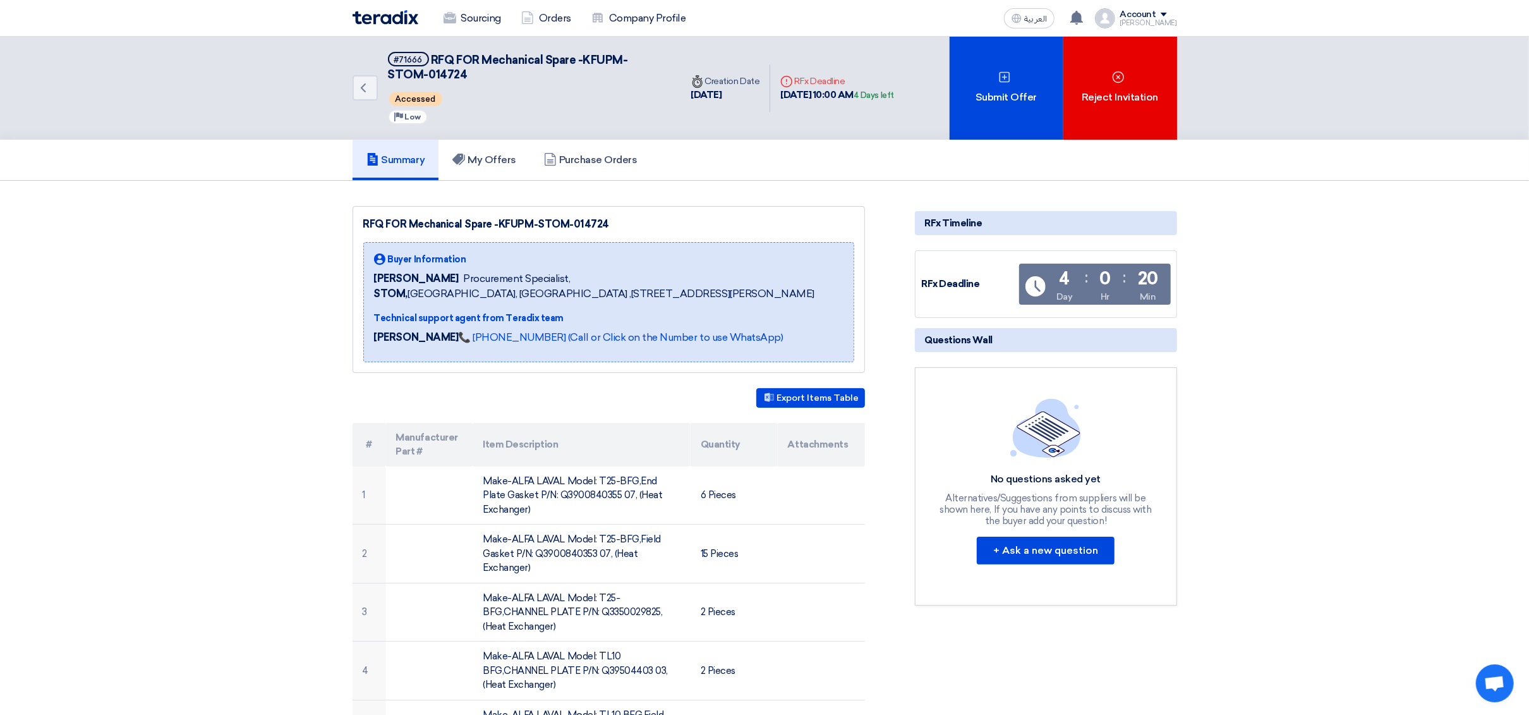
click at [397, 19] on img at bounding box center [386, 17] width 66 height 15
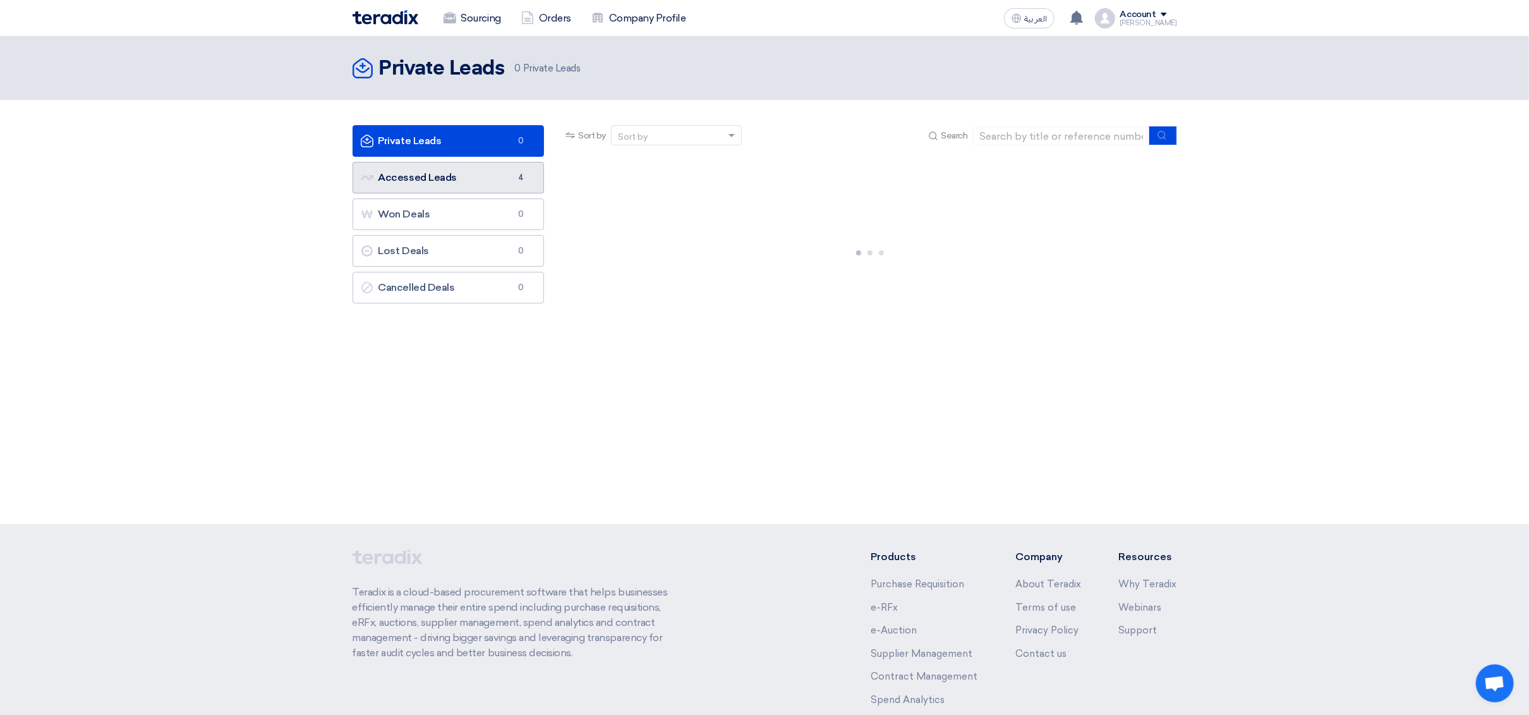
click at [446, 173] on link "Accessed Leads Accessed Leads 4" at bounding box center [449, 178] width 192 height 32
